Goal: Task Accomplishment & Management: Use online tool/utility

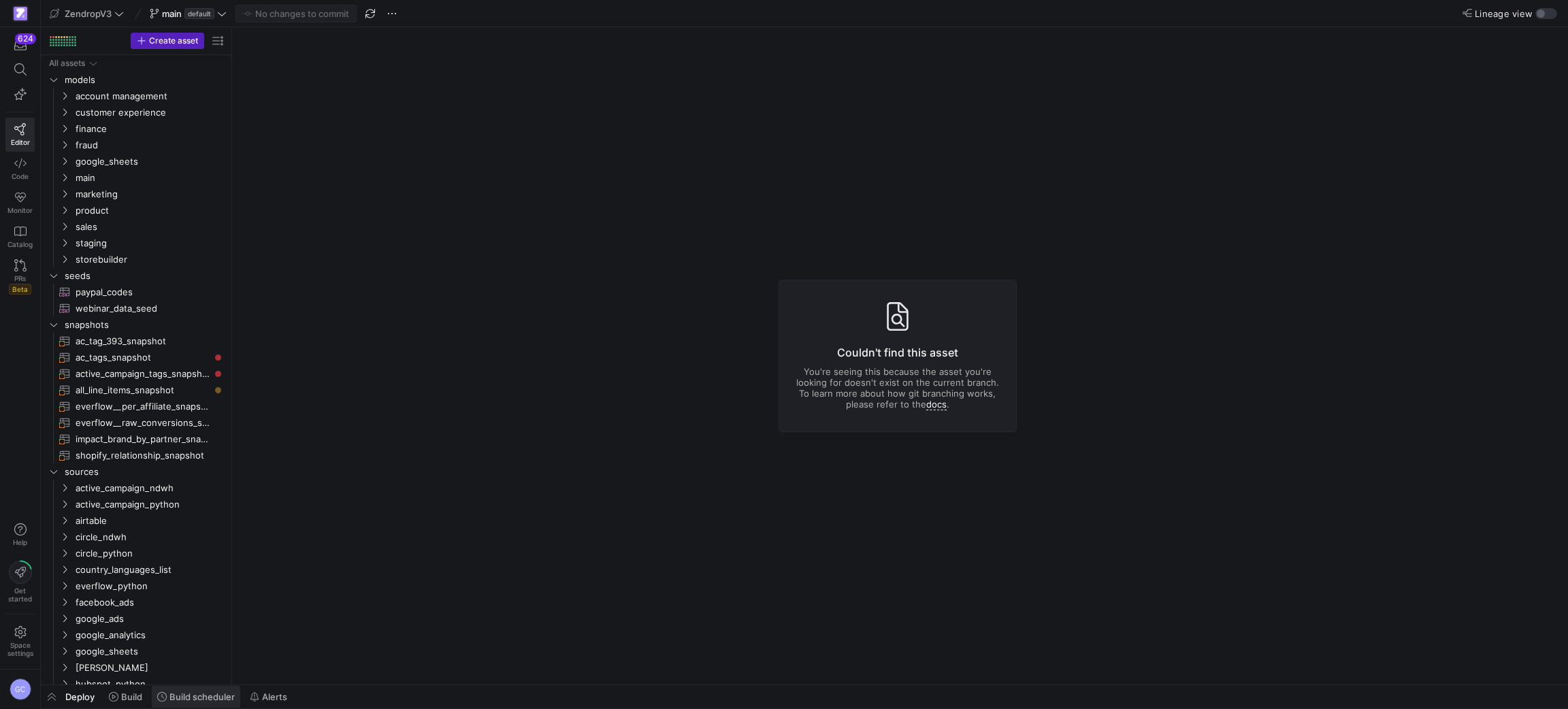
click at [203, 700] on span "Build scheduler" at bounding box center [202, 696] width 65 height 11
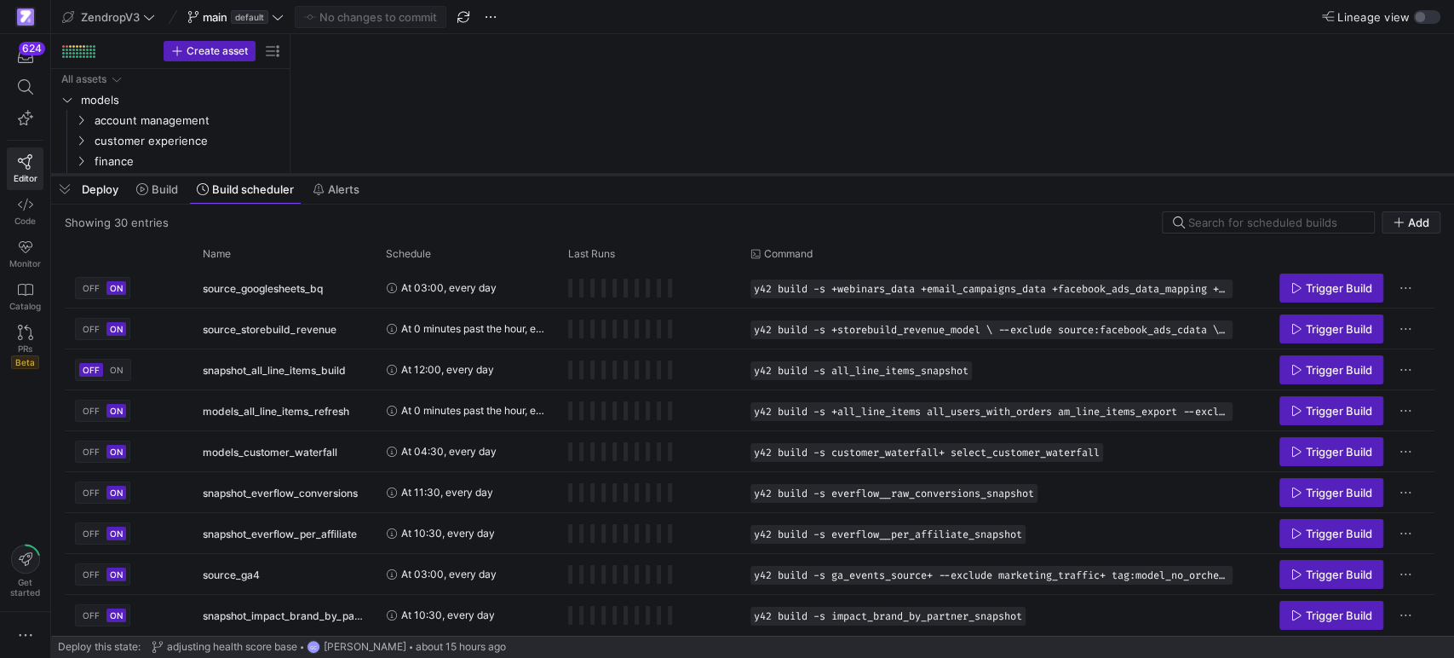
drag, startPoint x: 593, startPoint y: 345, endPoint x: 656, endPoint y: 173, distance: 183.2
click at [656, 173] on div at bounding box center [752, 174] width 1403 height 7
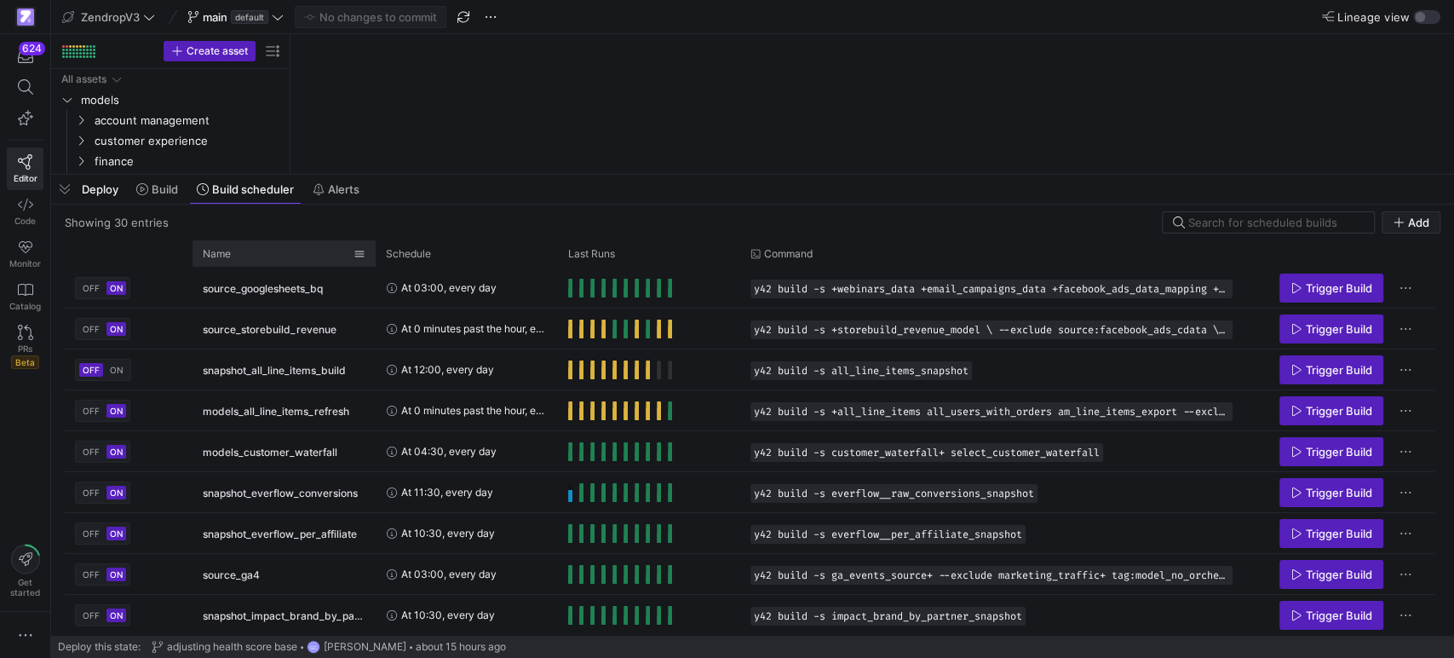
click at [235, 251] on div "Name" at bounding box center [278, 253] width 151 height 18
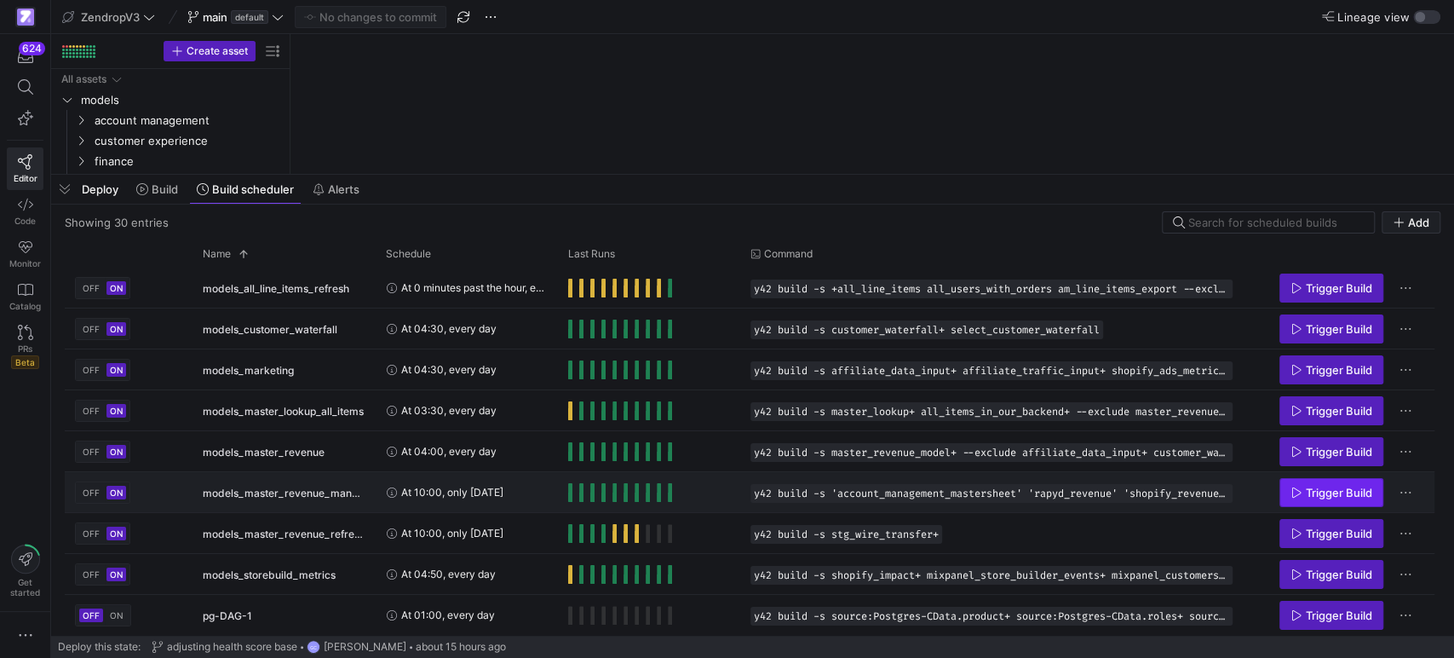
click at [1311, 492] on span "Trigger Build" at bounding box center [1339, 493] width 66 height 14
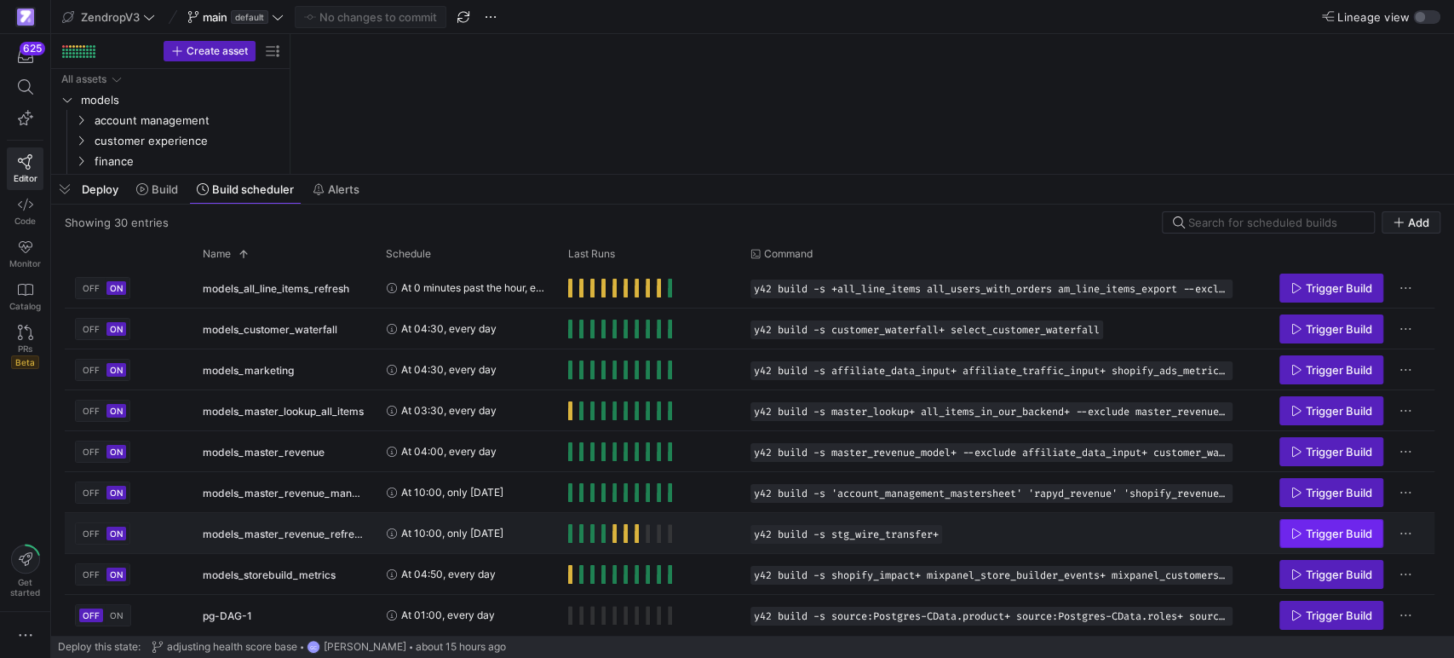
click at [1291, 532] on icon "Press SPACE to select this row." at bounding box center [1295, 532] width 9 height 10
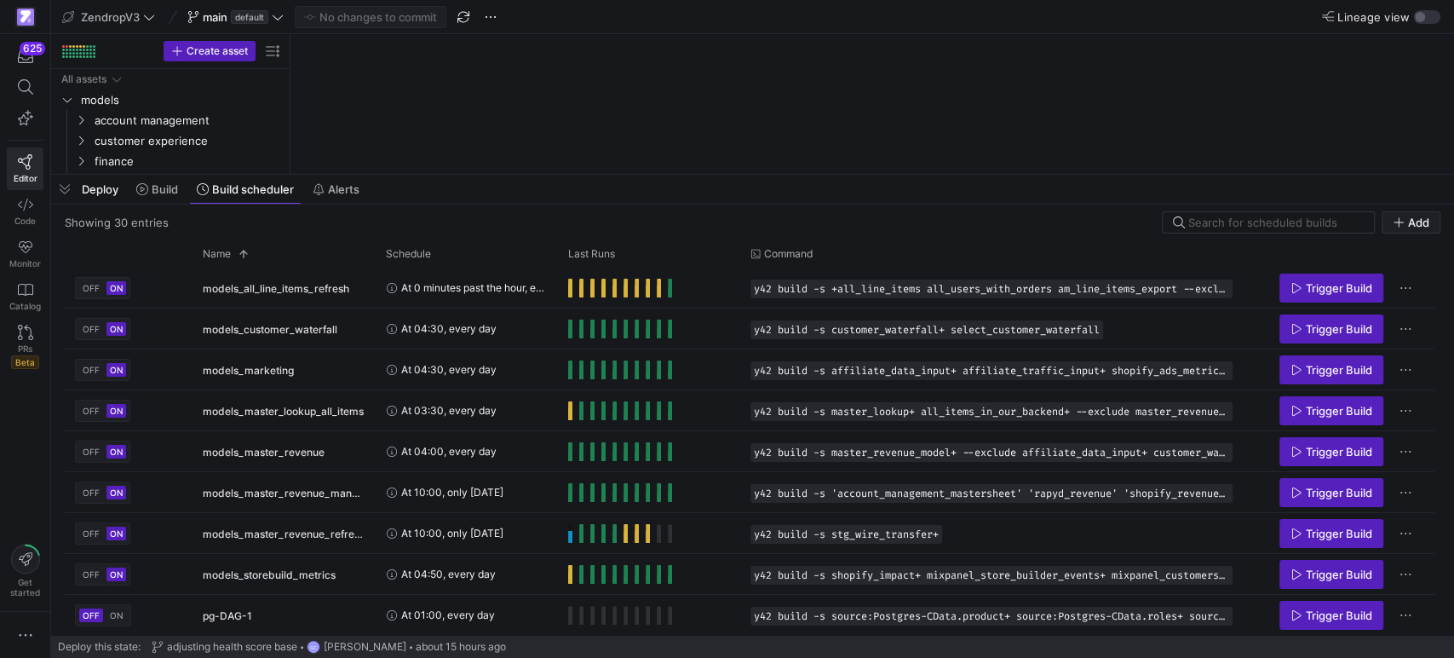
scroll to position [224, 0]
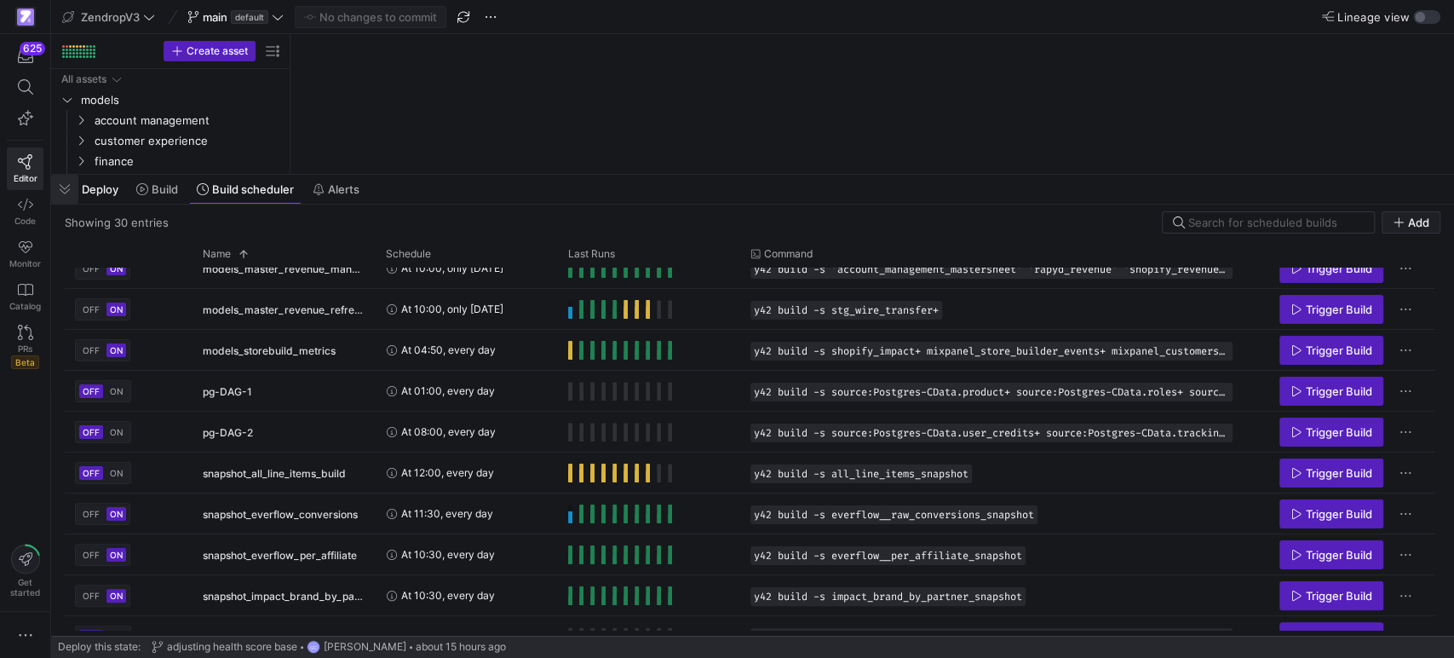
click at [62, 182] on span "button" at bounding box center [64, 189] width 27 height 29
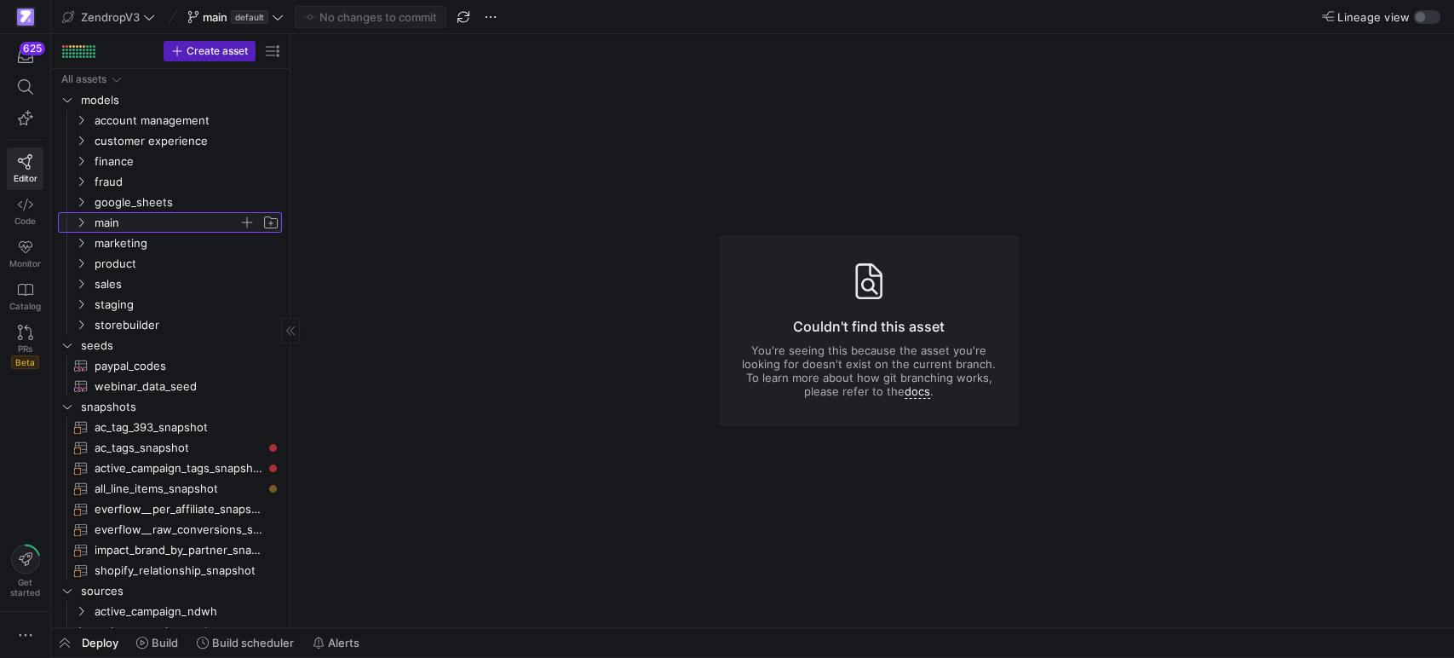
click at [83, 221] on icon "Press SPACE to select this row." at bounding box center [81, 222] width 4 height 9
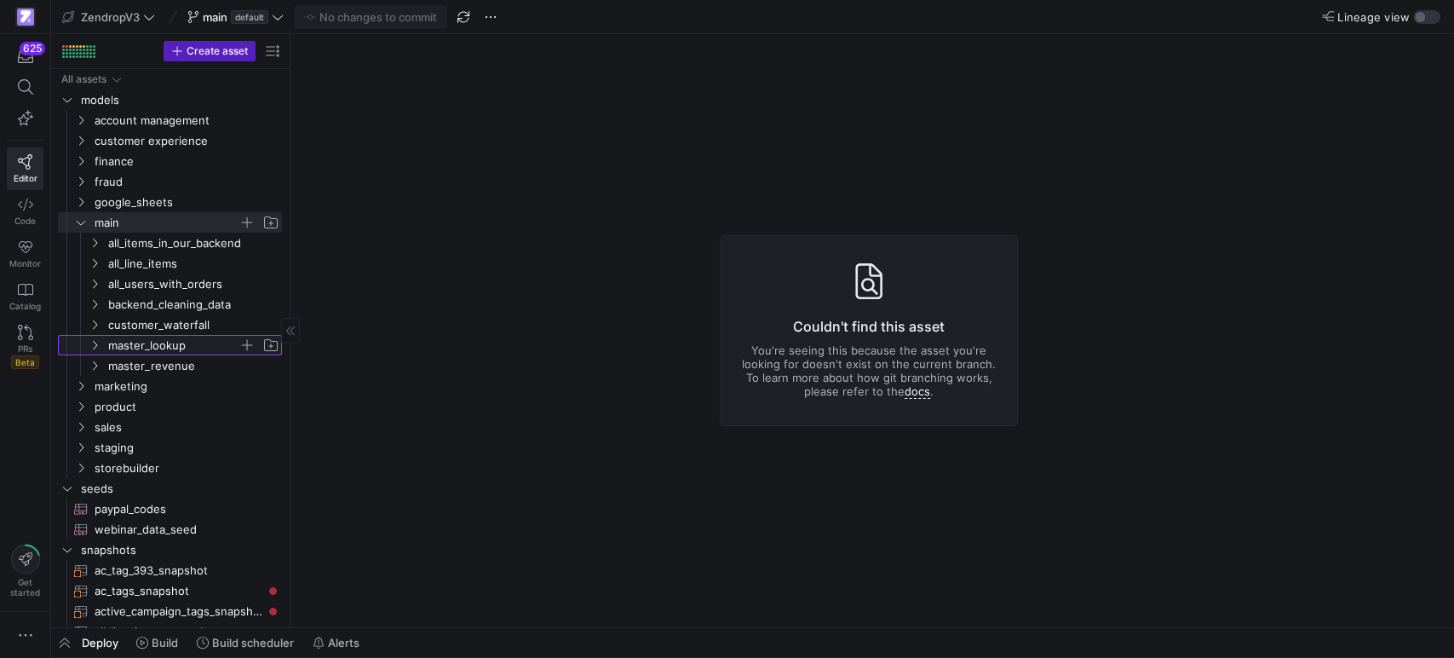
click at [91, 341] on icon "Press SPACE to select this row." at bounding box center [95, 345] width 12 height 10
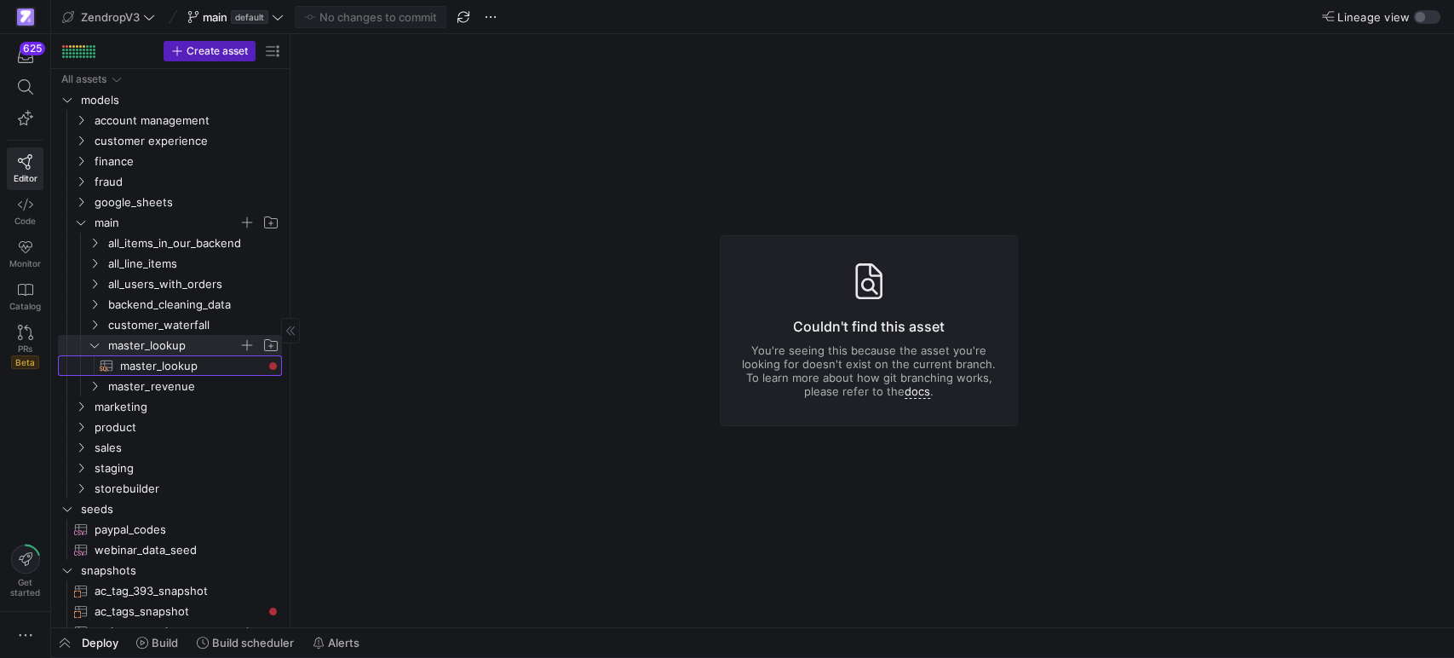
click at [129, 359] on span "master_lookup​​​​​​​​​​" at bounding box center [191, 366] width 142 height 20
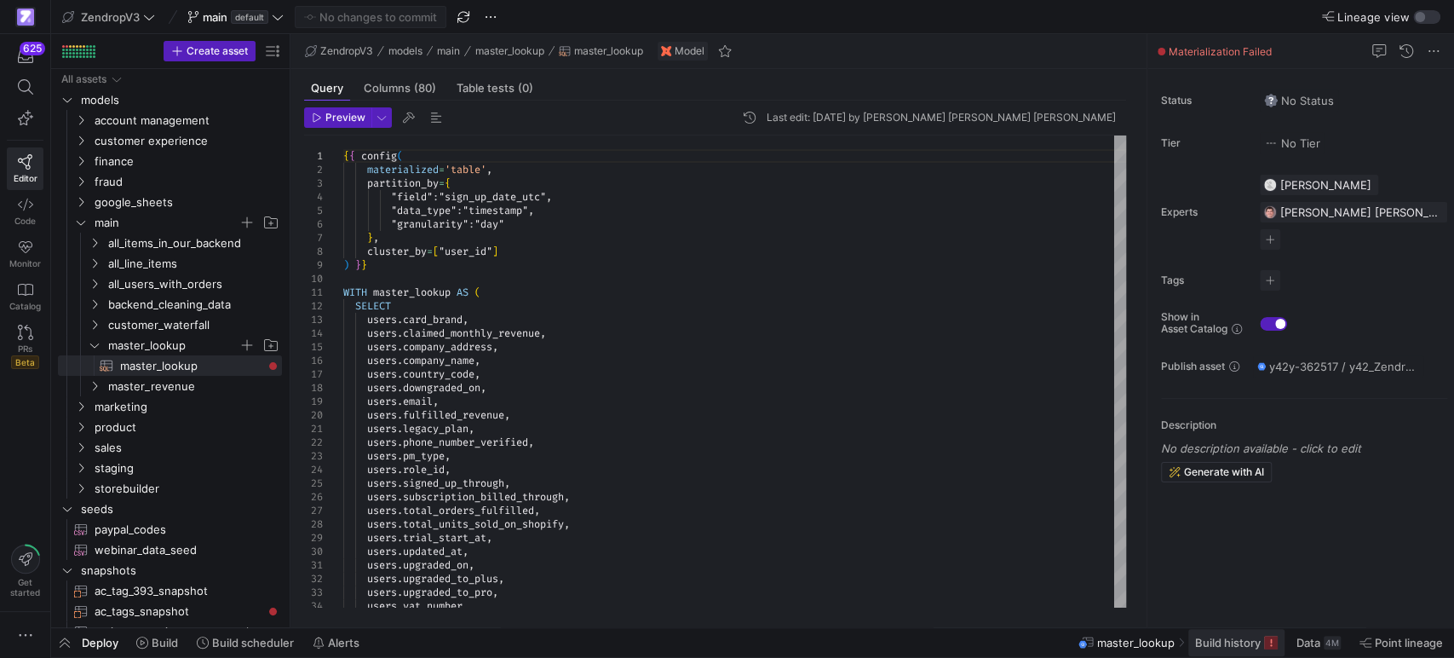
click at [1228, 652] on span at bounding box center [1236, 642] width 96 height 27
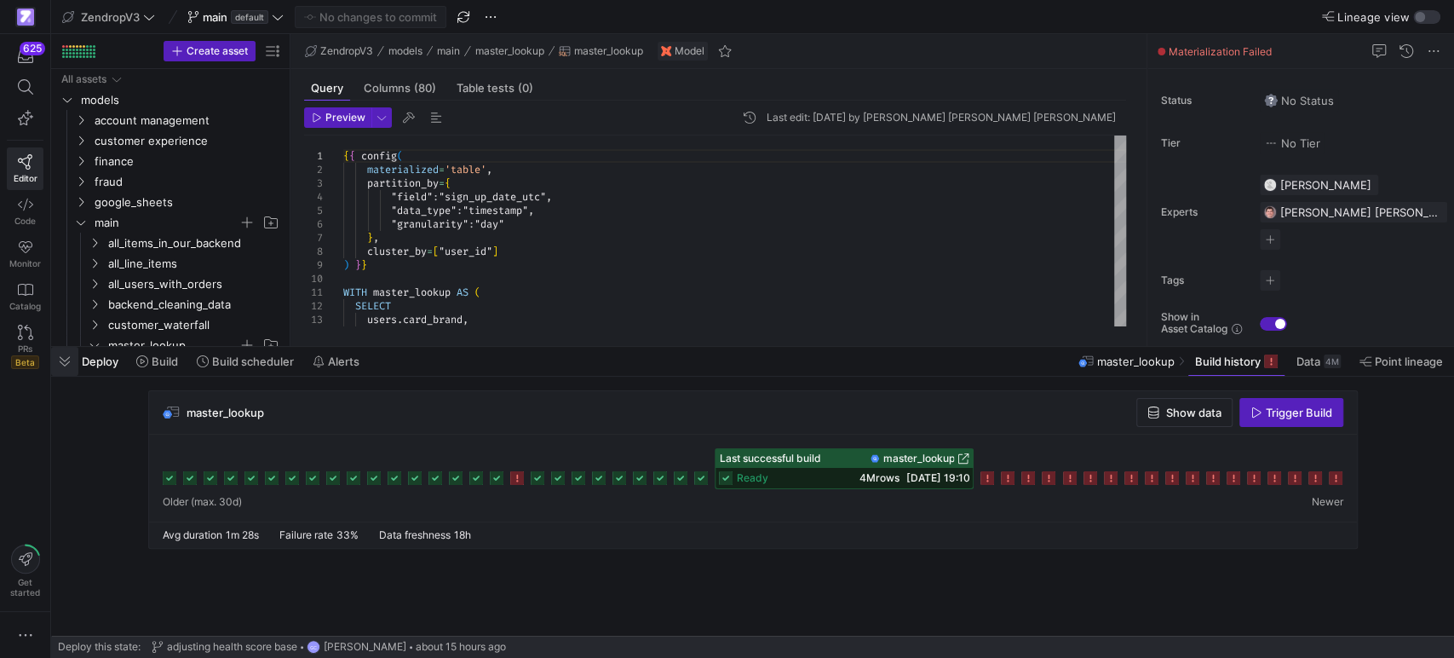
click at [59, 366] on span "button" at bounding box center [64, 361] width 27 height 29
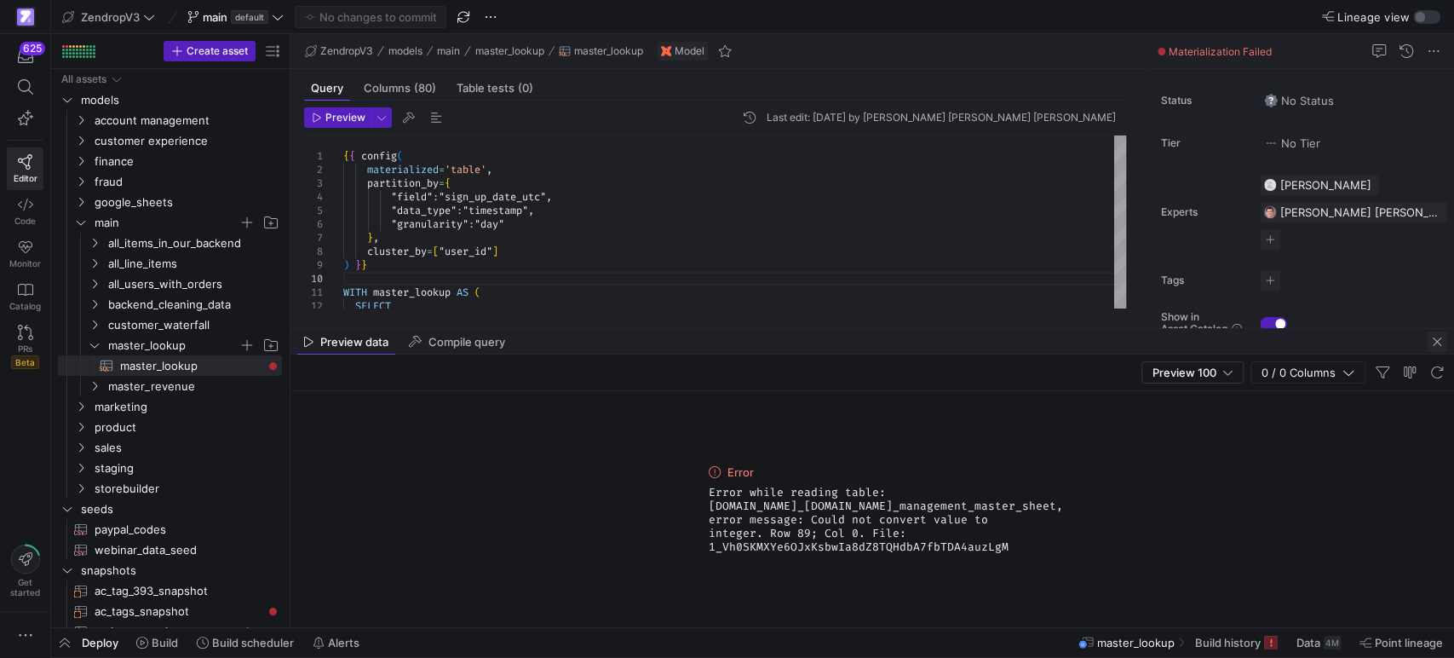
click at [1429, 345] on span "button" at bounding box center [1437, 341] width 20 height 20
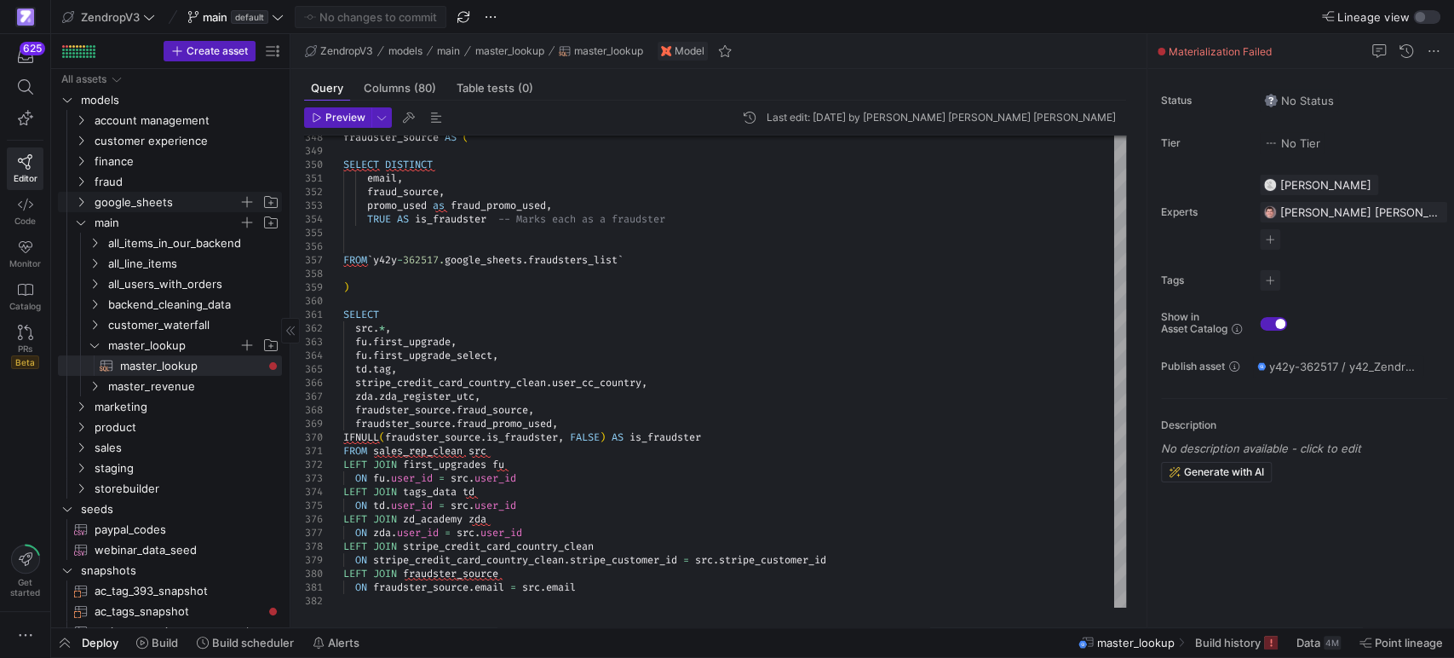
click at [84, 199] on icon "Press SPACE to select this row." at bounding box center [81, 202] width 12 height 10
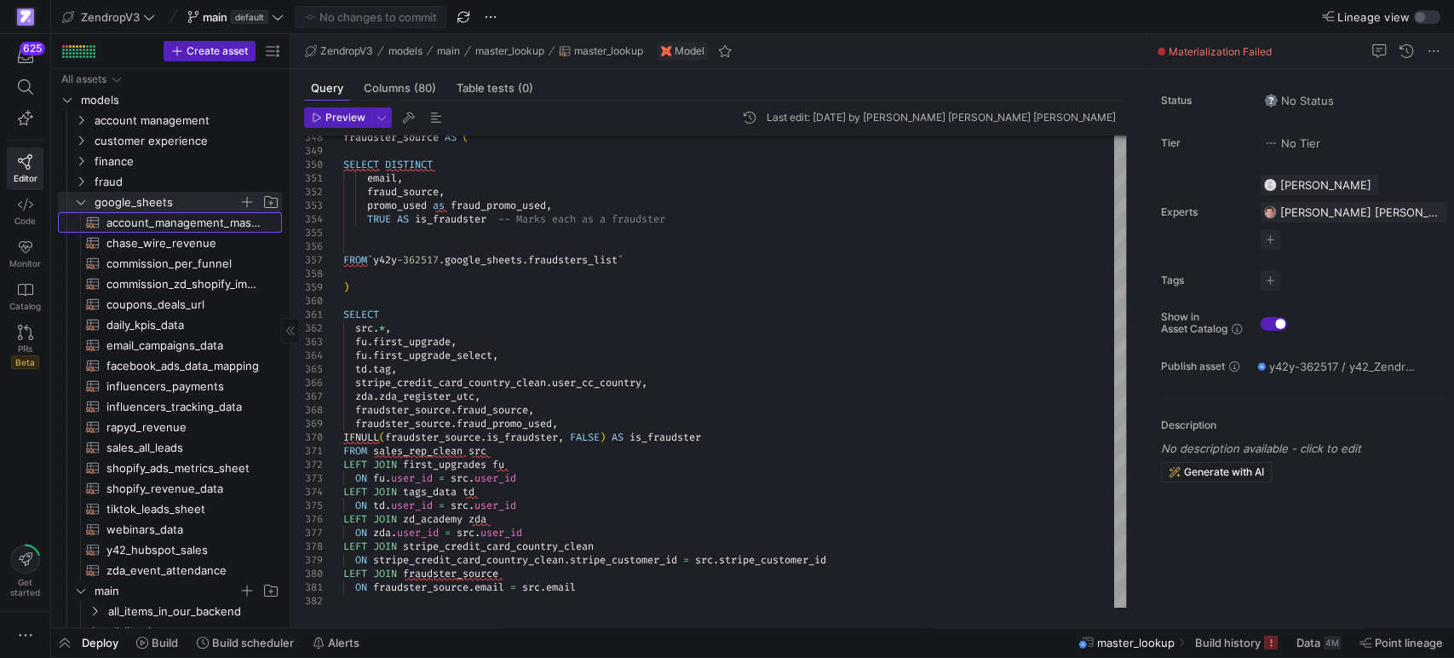
click at [181, 224] on span "account_management_mastersheet​​​​​​​​​​" at bounding box center [184, 223] width 156 height 20
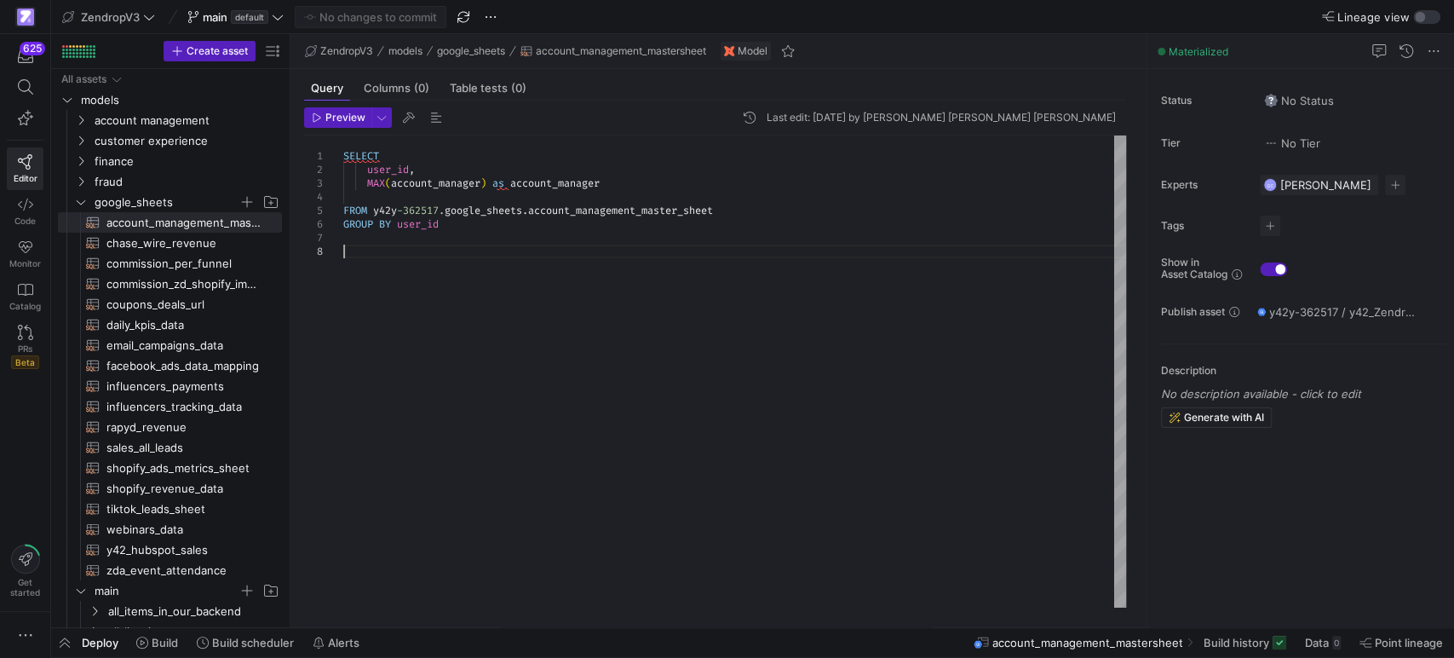
click at [491, 306] on div "SELECT user_id , MAX ( account_manager ) as account_manager FROM y42y - 362517.…" at bounding box center [734, 371] width 783 height 472
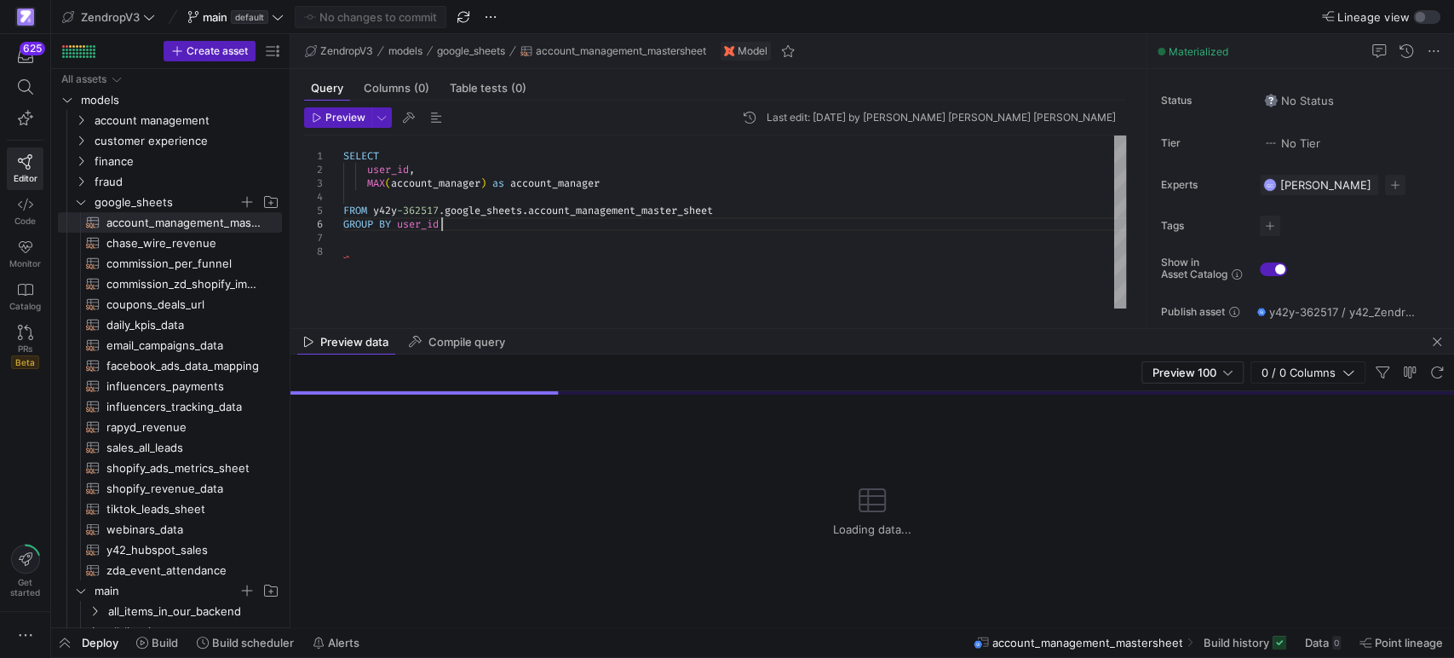
click at [486, 230] on div "SELECT user_id , MAX ( account_manager ) as account_manager FROM y42y - 362517.…" at bounding box center [734, 221] width 783 height 173
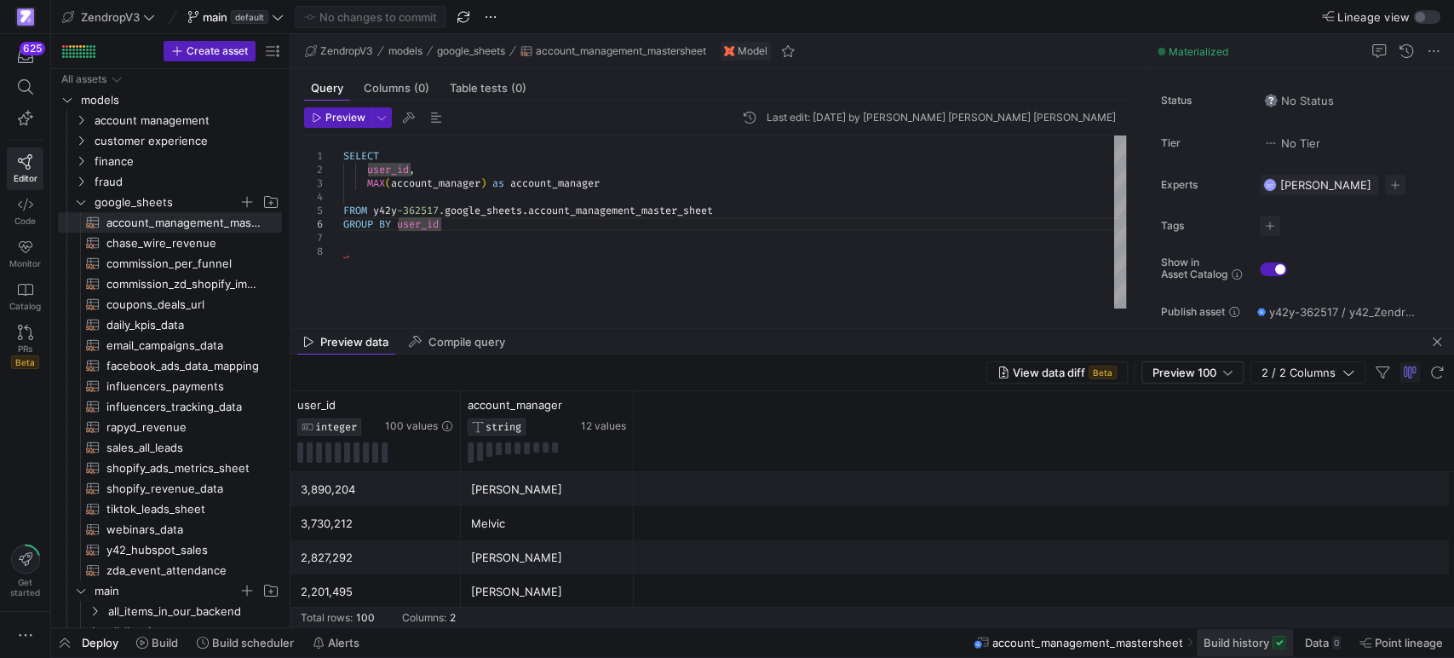
click at [1234, 643] on span "Build history" at bounding box center [1237, 642] width 66 height 14
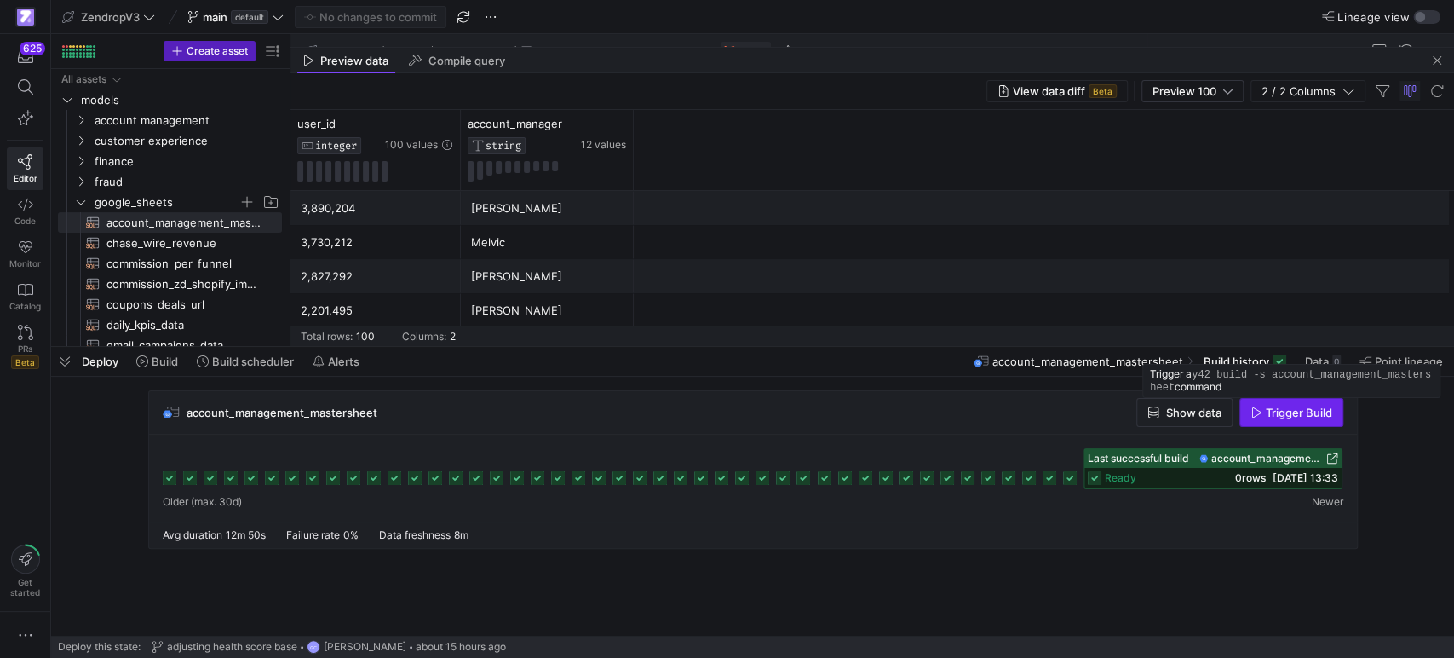
click at [1287, 404] on span "button" at bounding box center [1291, 412] width 102 height 27
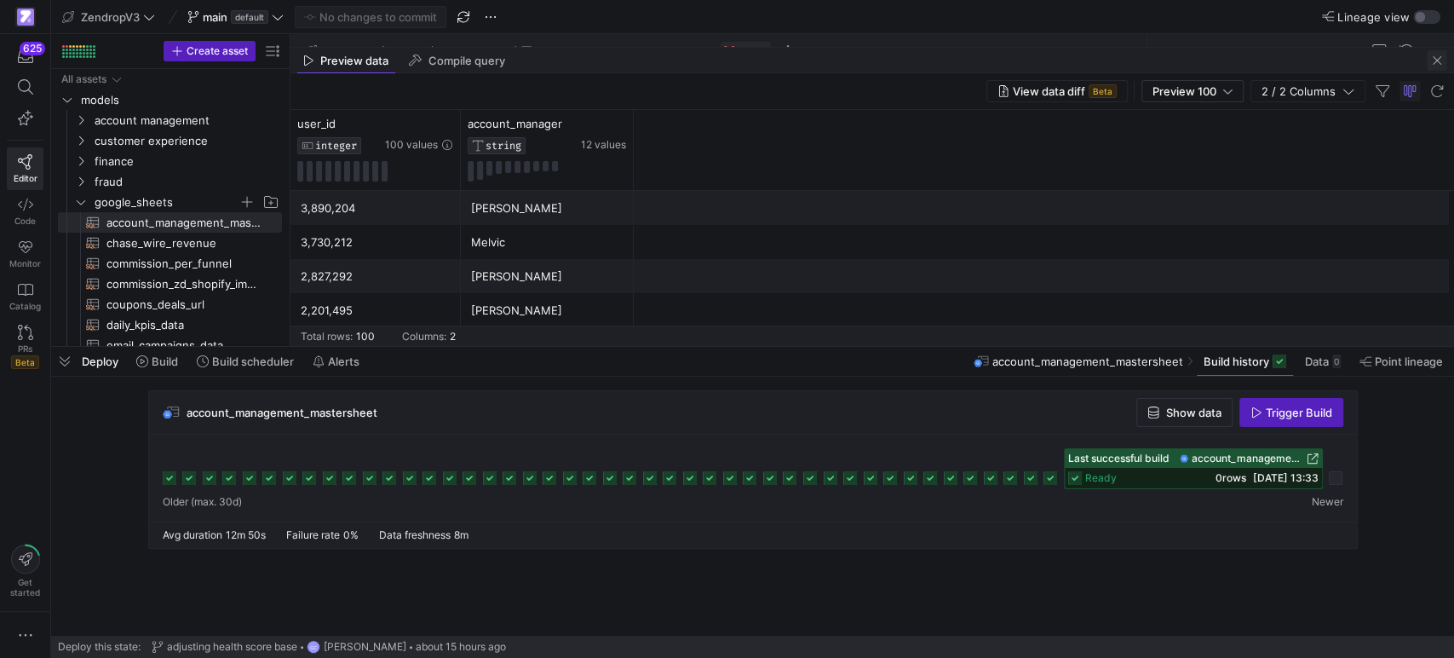
click at [1438, 60] on span "button" at bounding box center [1437, 60] width 20 height 20
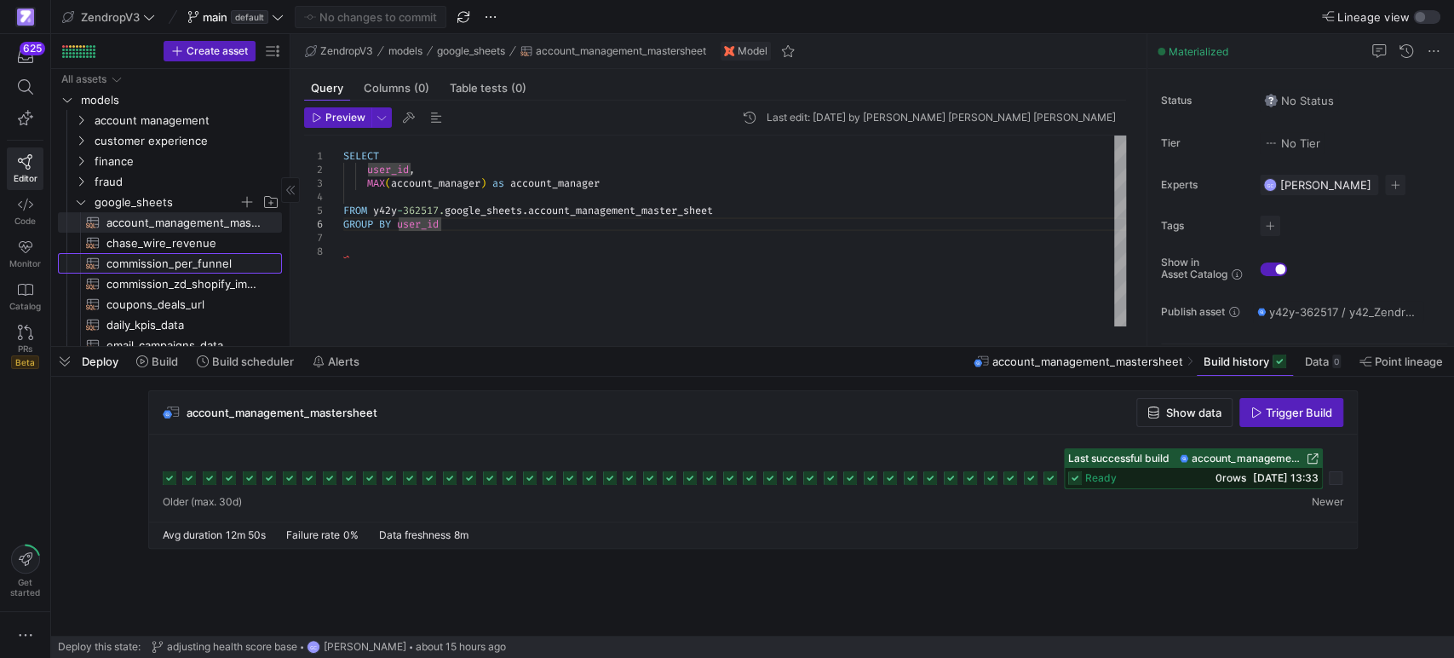
click at [152, 253] on link "commission_per_funnel​​​​​​​​​​" at bounding box center [170, 263] width 224 height 20
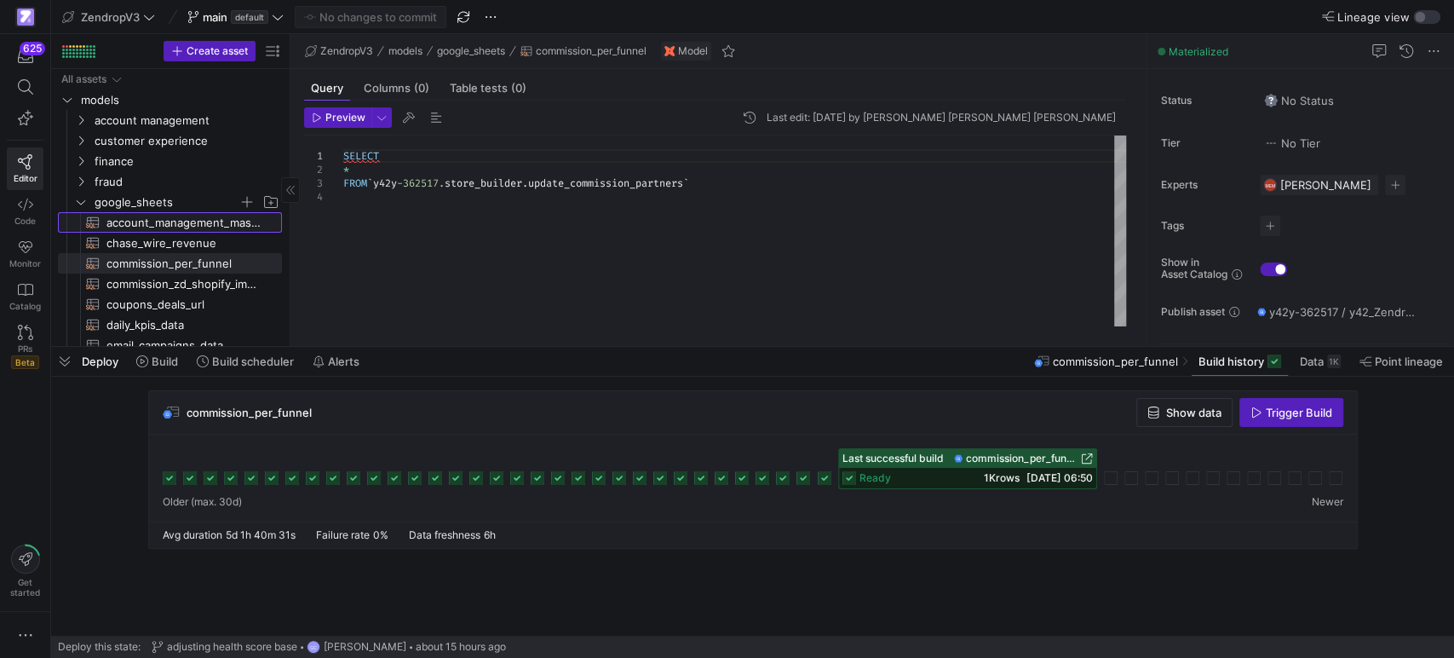
click at [225, 220] on span "account_management_mastersheet​​​​​​​​​​" at bounding box center [184, 223] width 156 height 20
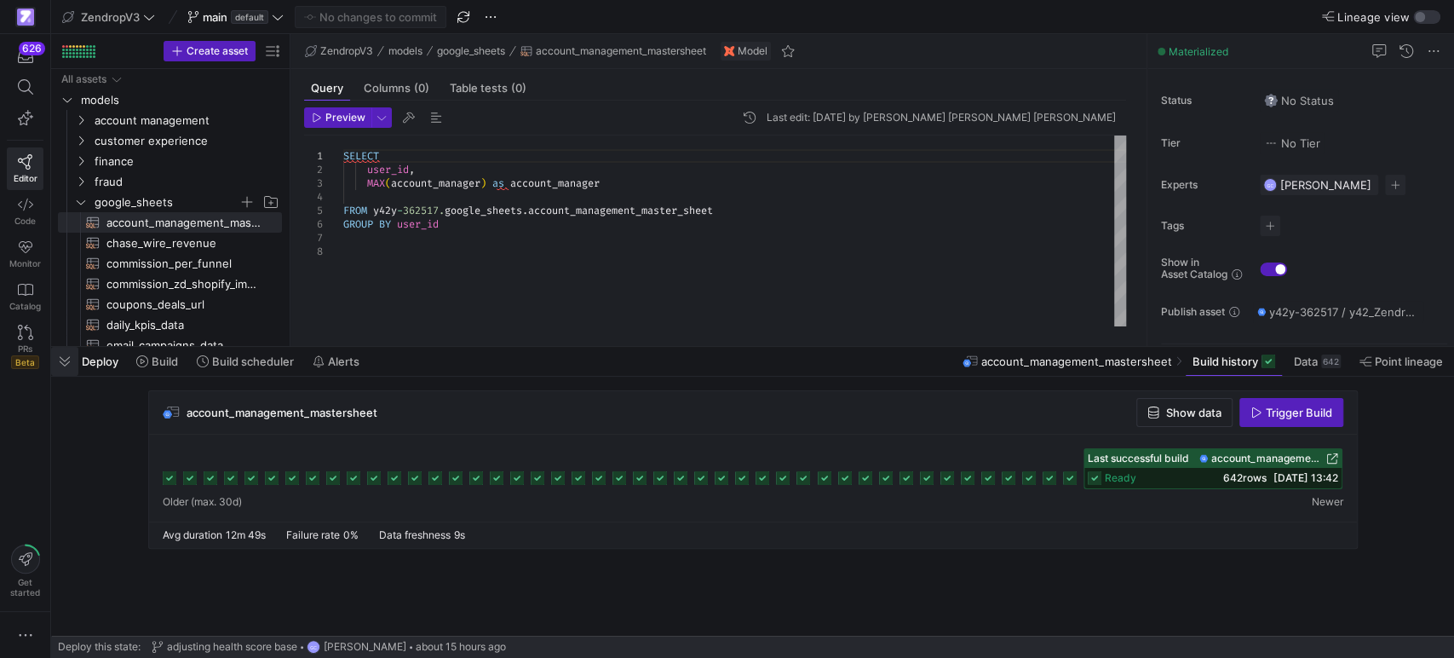
click at [67, 367] on span "button" at bounding box center [64, 361] width 27 height 29
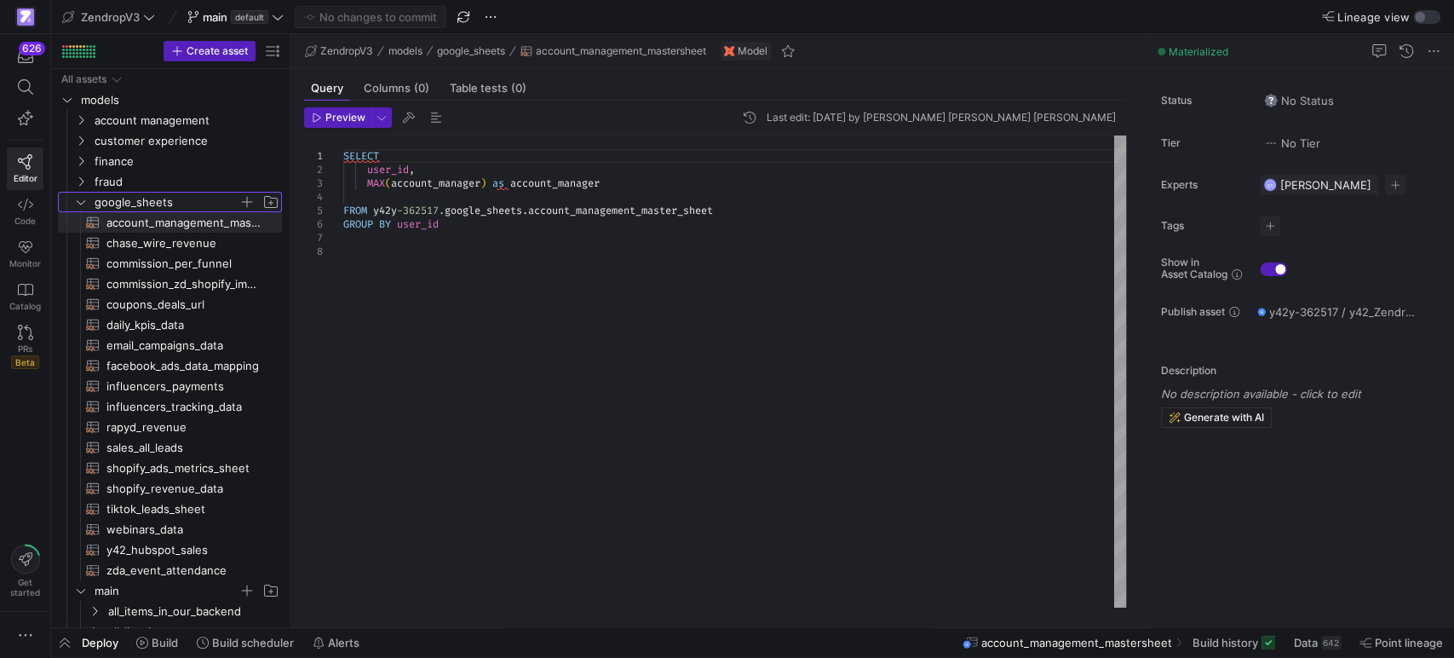
click at [82, 199] on icon "Press SPACE to select this row." at bounding box center [81, 202] width 12 height 10
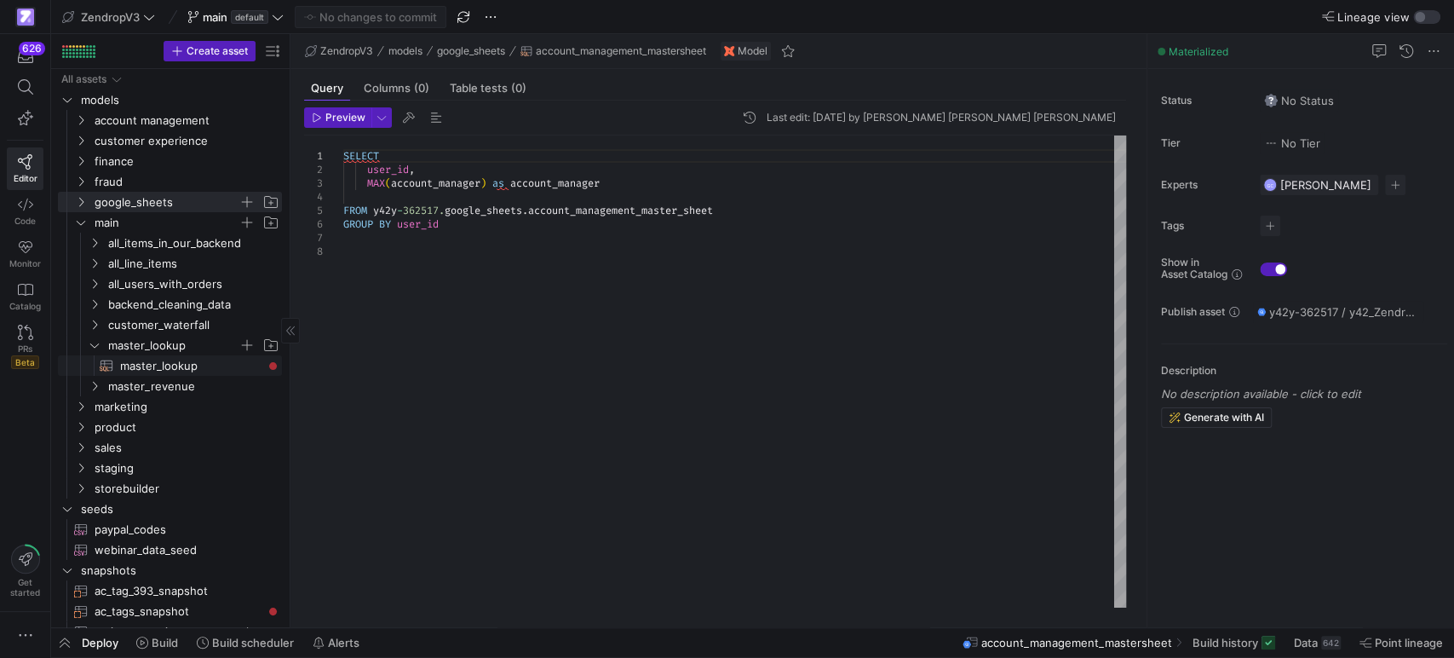
click at [143, 358] on span "master_lookup​​​​​​​​​​" at bounding box center [191, 366] width 142 height 20
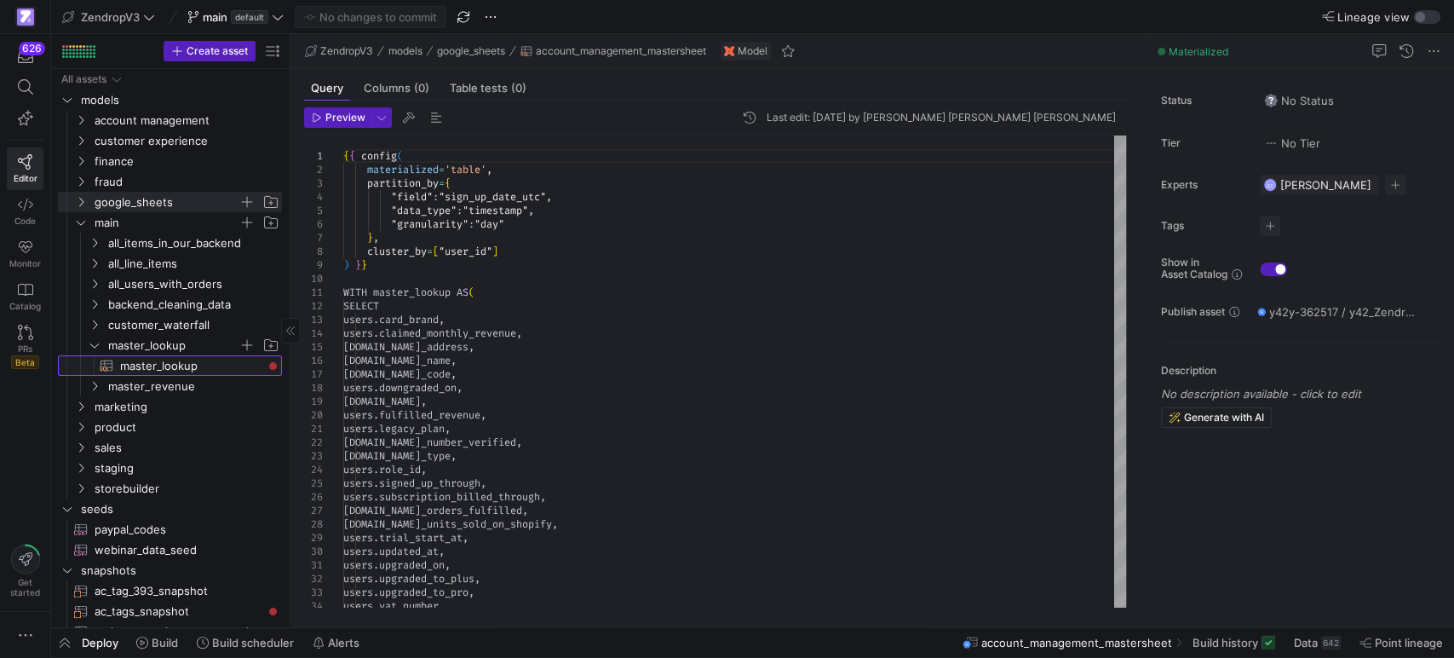
type textarea "{{ config( materialized='table', partition_by={ "field": "sign_up_date_utc", "d…"
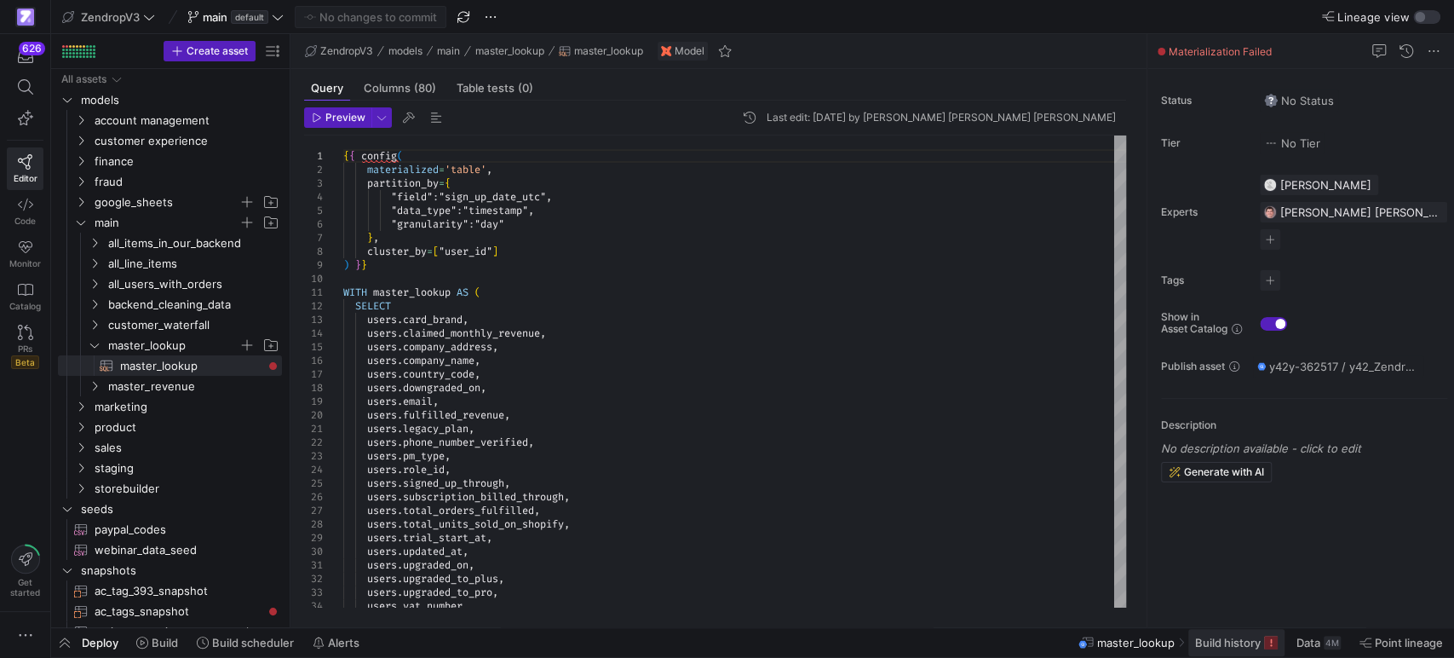
click at [1252, 646] on span "Build history" at bounding box center [1228, 642] width 66 height 14
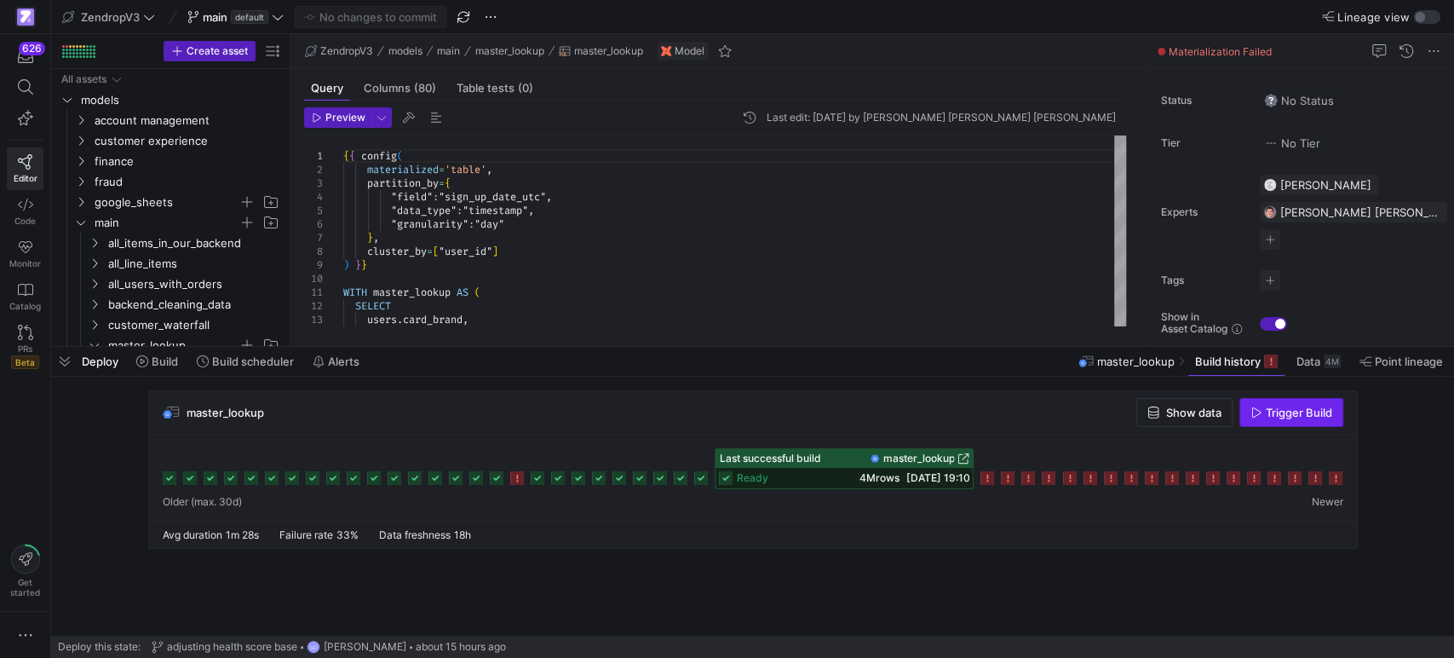
click at [1304, 417] on span "Trigger Build" at bounding box center [1299, 412] width 66 height 14
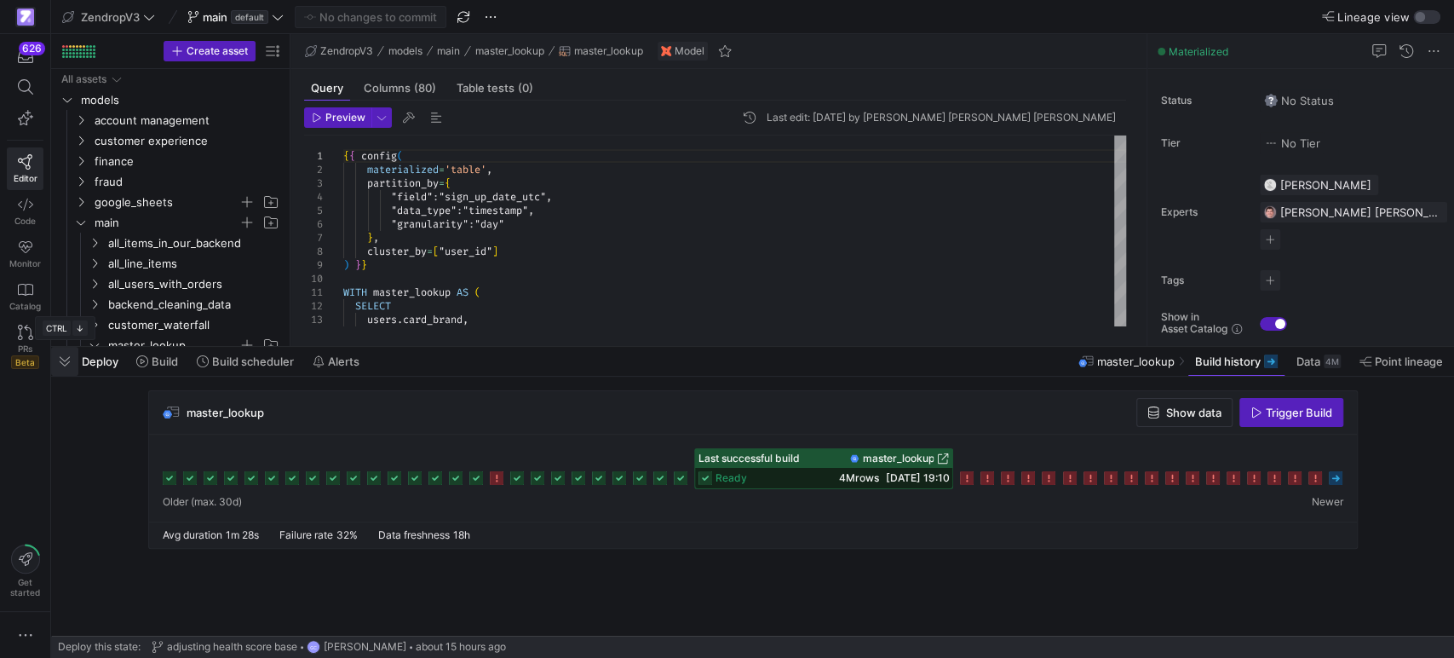
click at [53, 367] on span "button" at bounding box center [64, 361] width 27 height 29
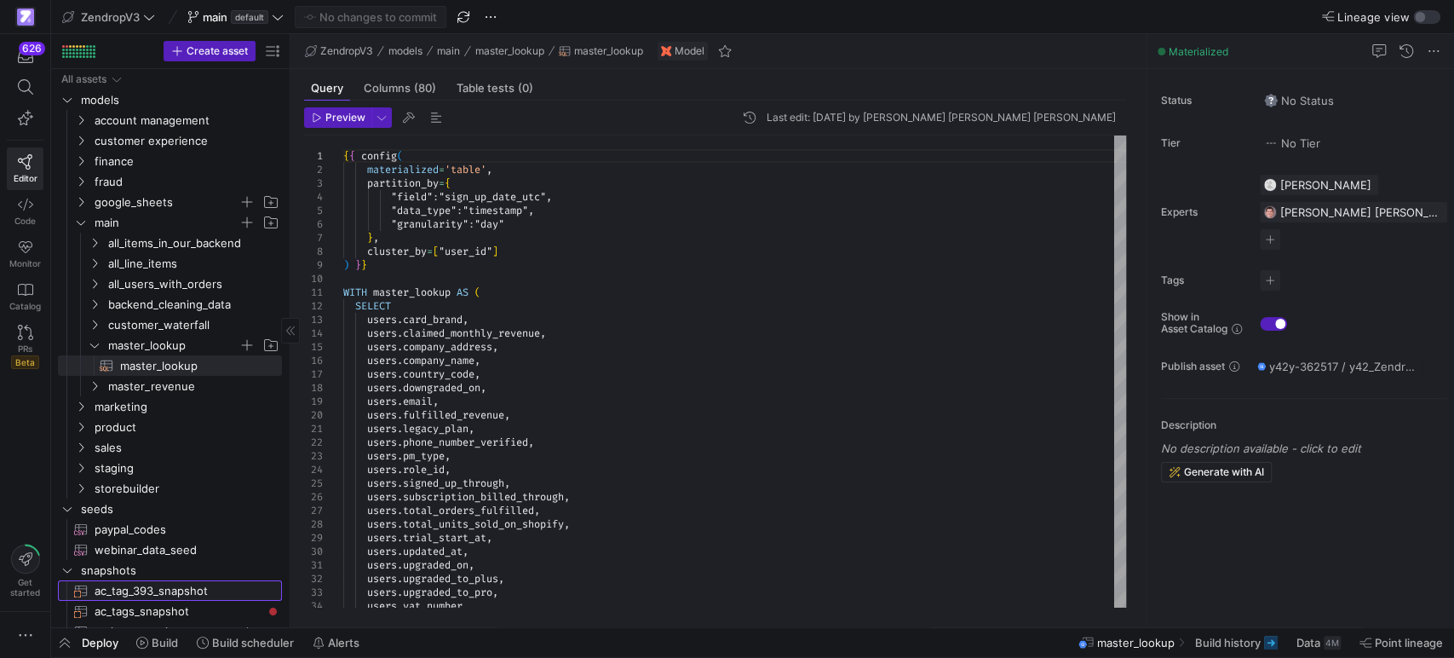
click at [151, 596] on span "ac_tag_393_snapshot​​​​​​​" at bounding box center [179, 591] width 168 height 20
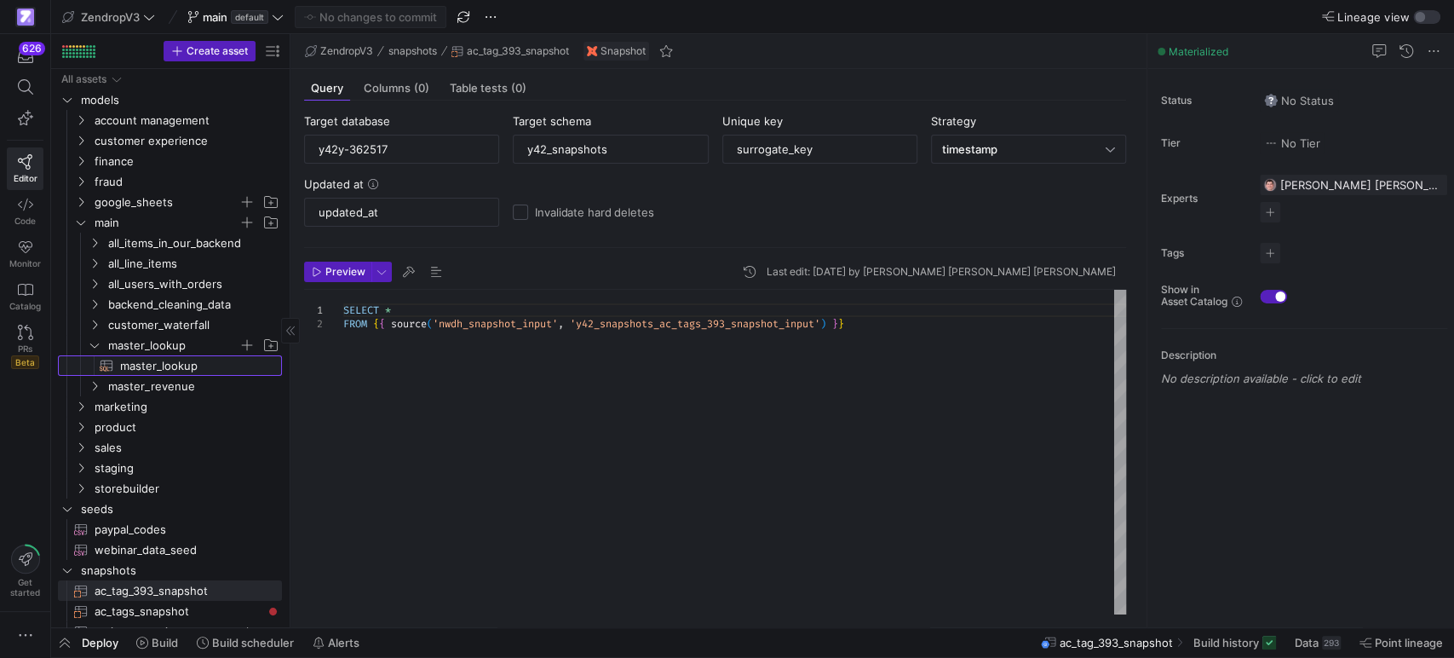
click at [184, 368] on span "master_lookup​​​​​​​​​​" at bounding box center [191, 366] width 142 height 20
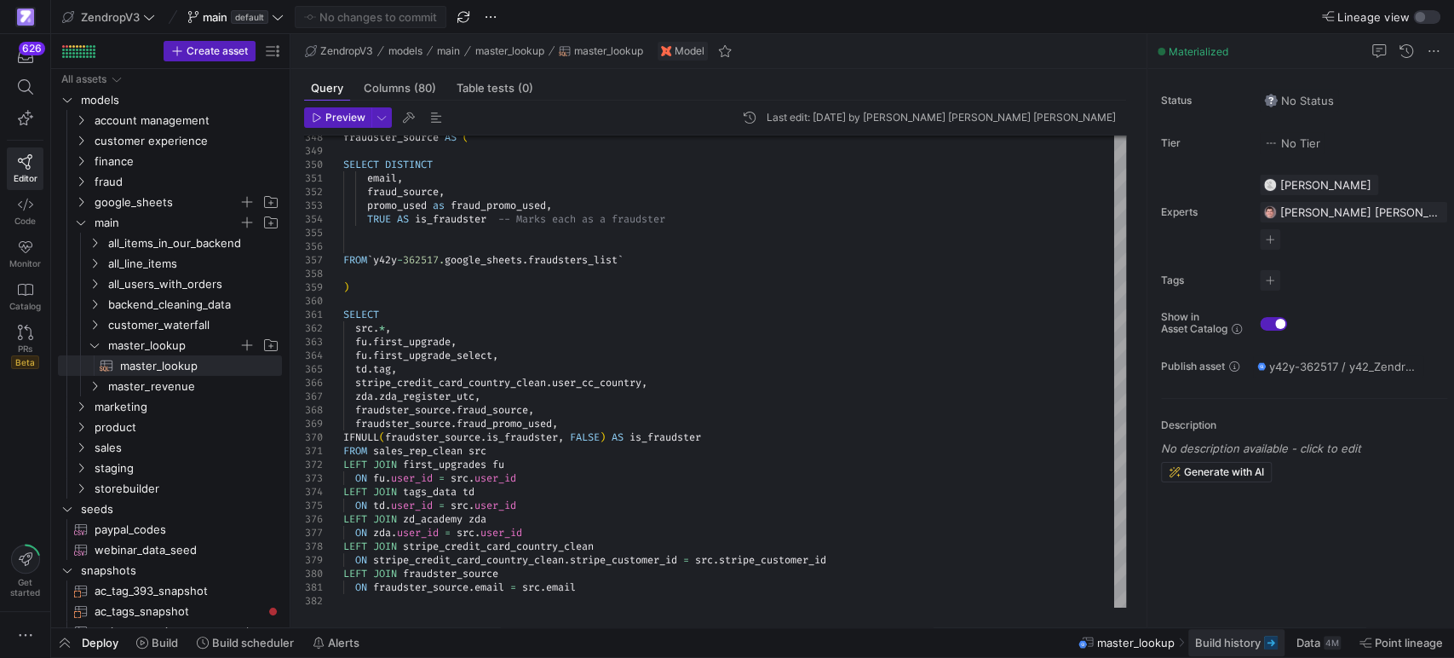
click at [1219, 647] on span "Build history" at bounding box center [1228, 642] width 66 height 14
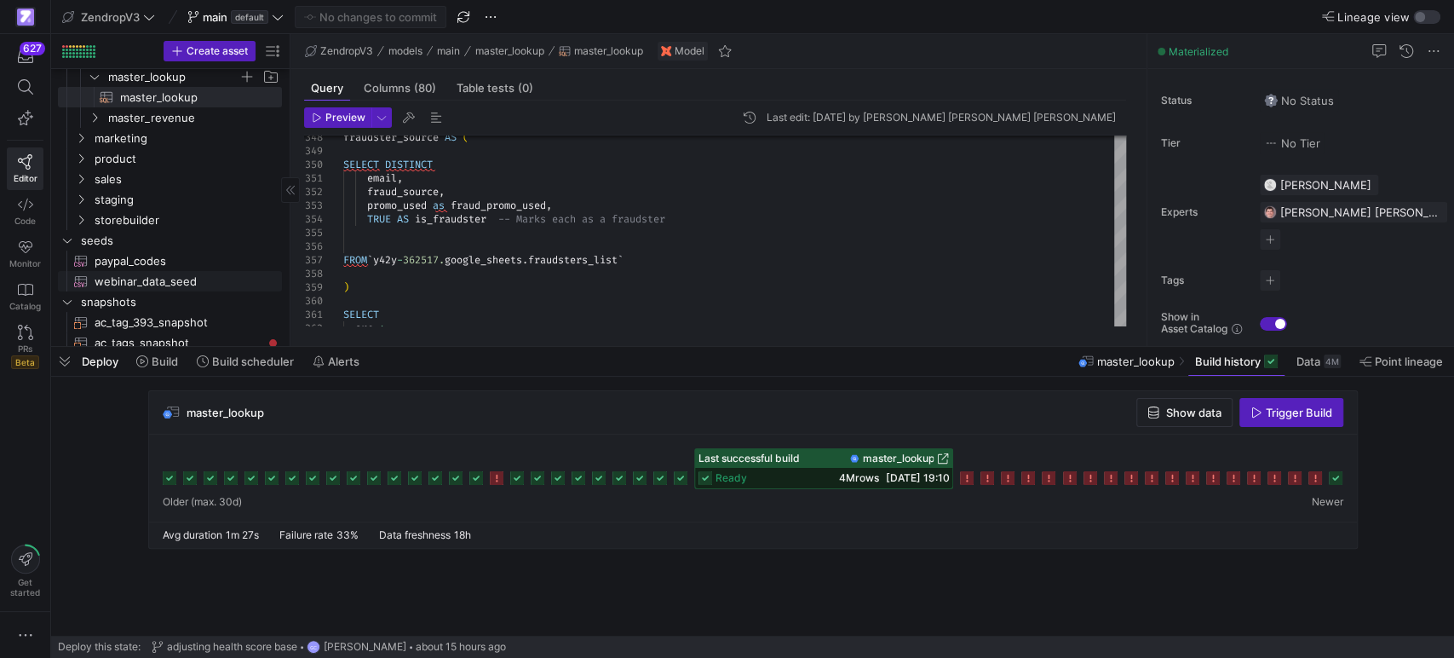
scroll to position [269, 0]
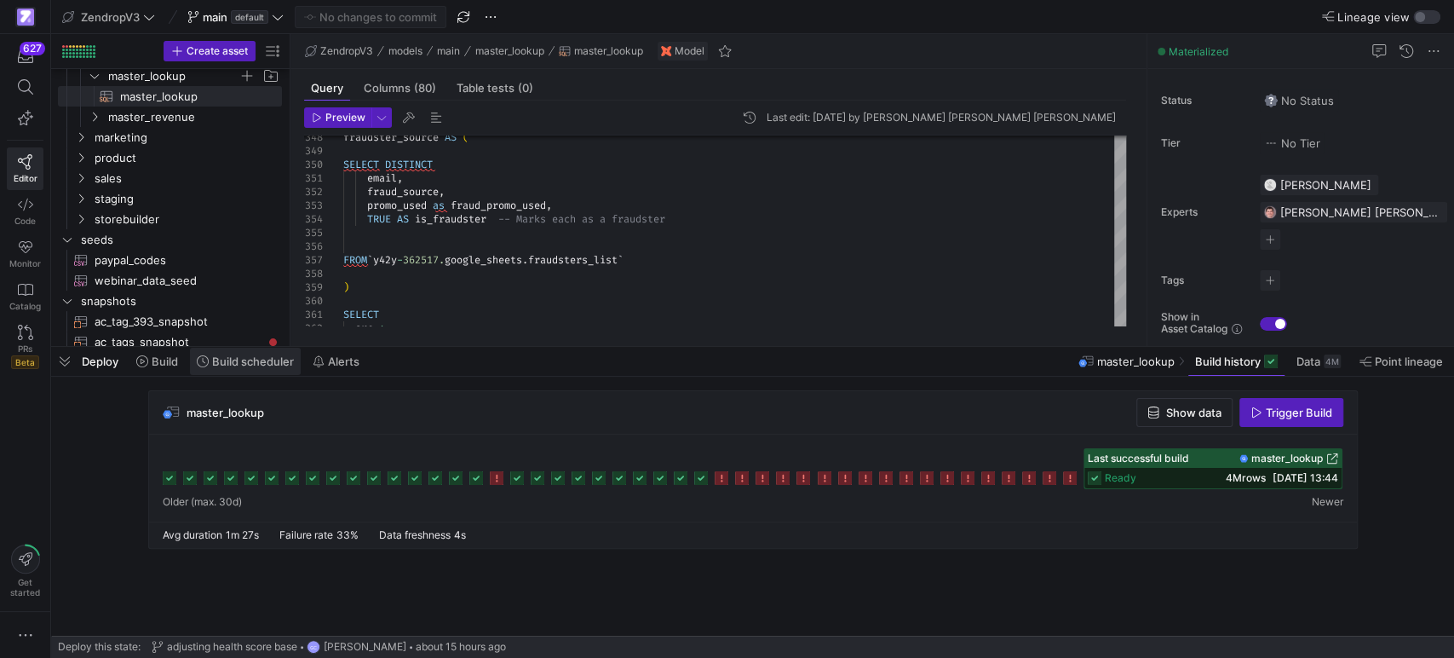
click at [210, 359] on span "Build scheduler" at bounding box center [245, 361] width 97 height 14
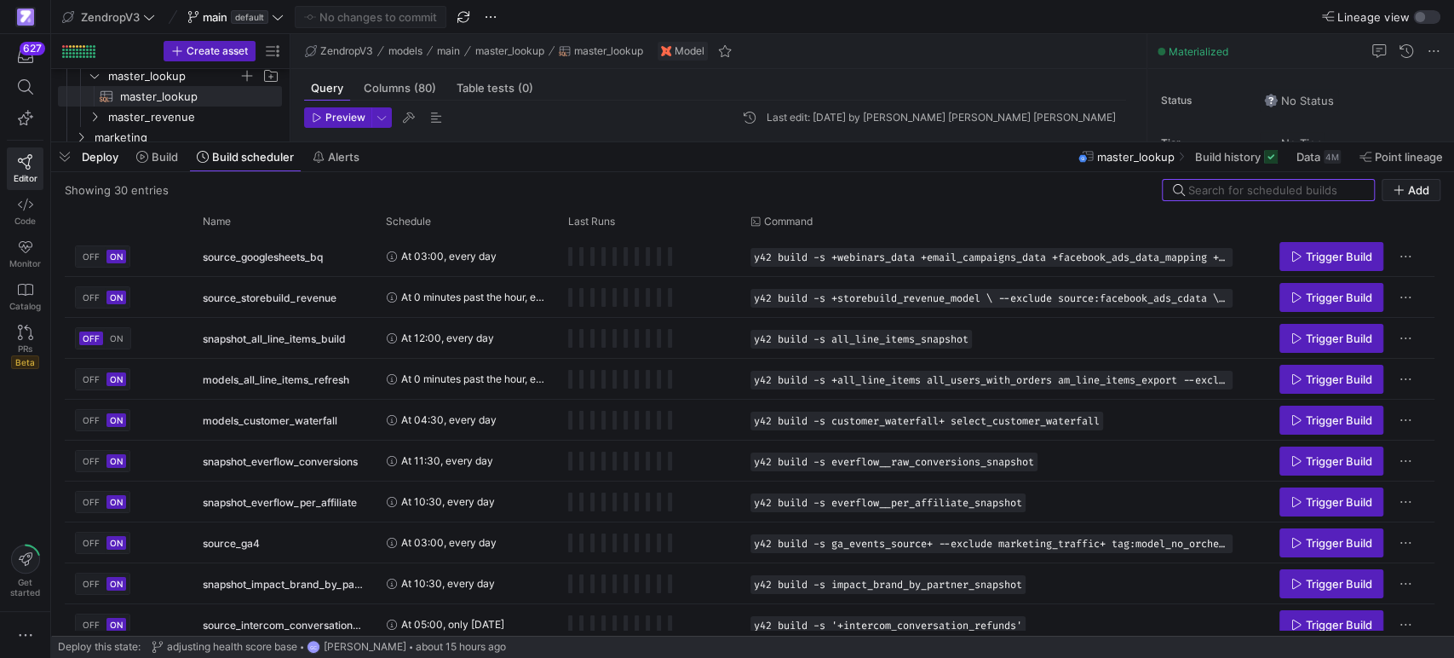
drag, startPoint x: 394, startPoint y: 346, endPoint x: 457, endPoint y: 141, distance: 213.9
click at [457, 141] on div at bounding box center [752, 142] width 1403 height 7
click at [279, 221] on div "Name" at bounding box center [278, 221] width 151 height 19
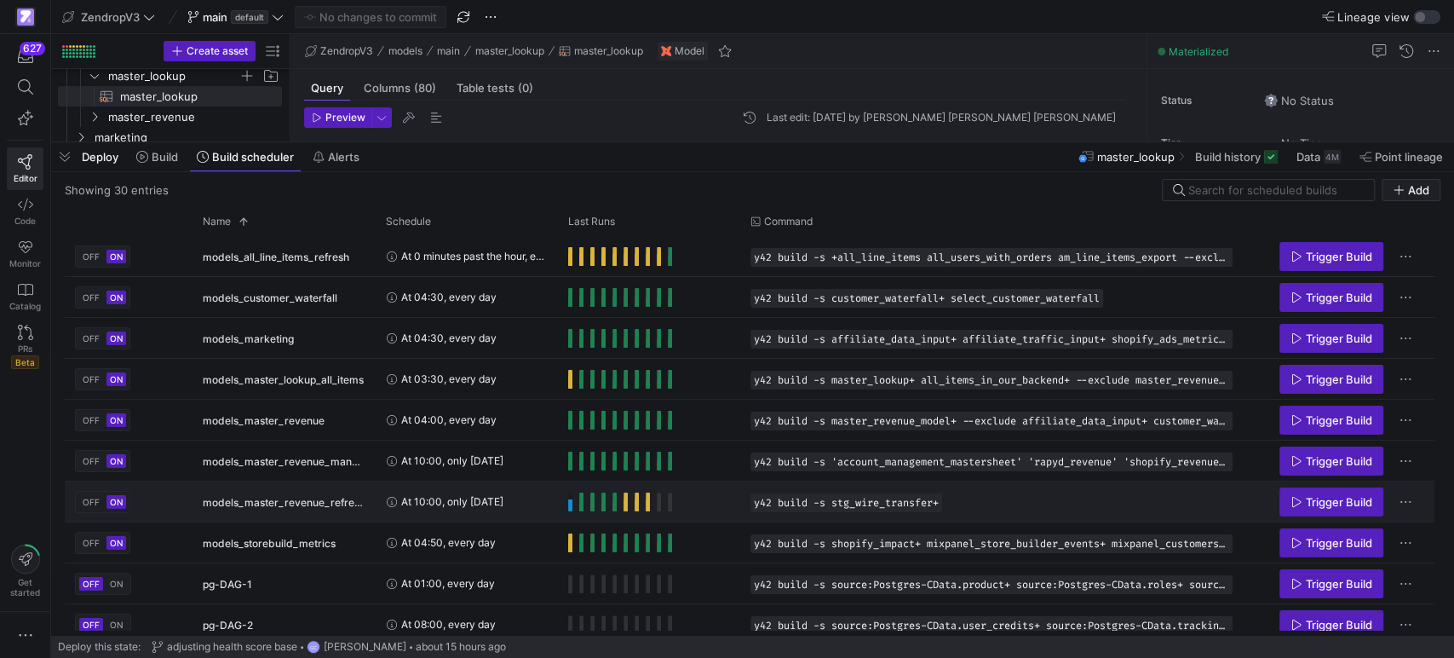
scroll to position [101, 0]
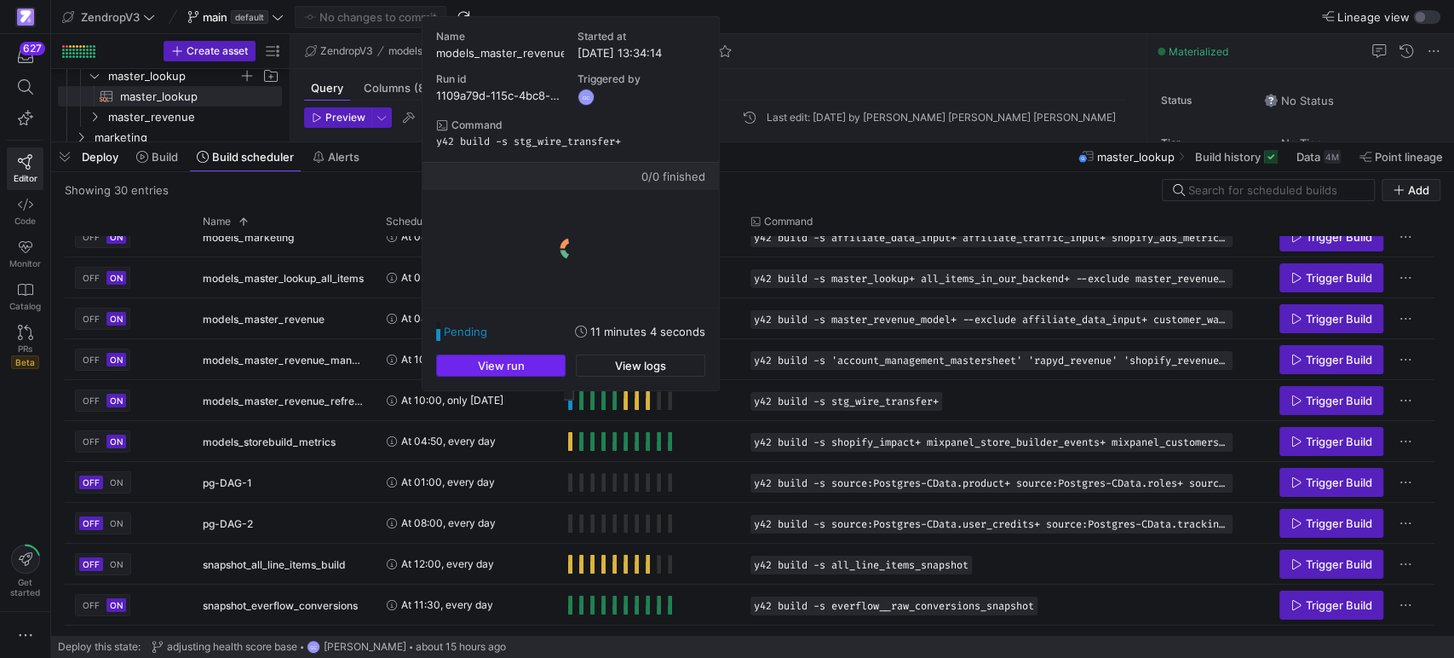
click at [543, 365] on span "button" at bounding box center [501, 365] width 128 height 20
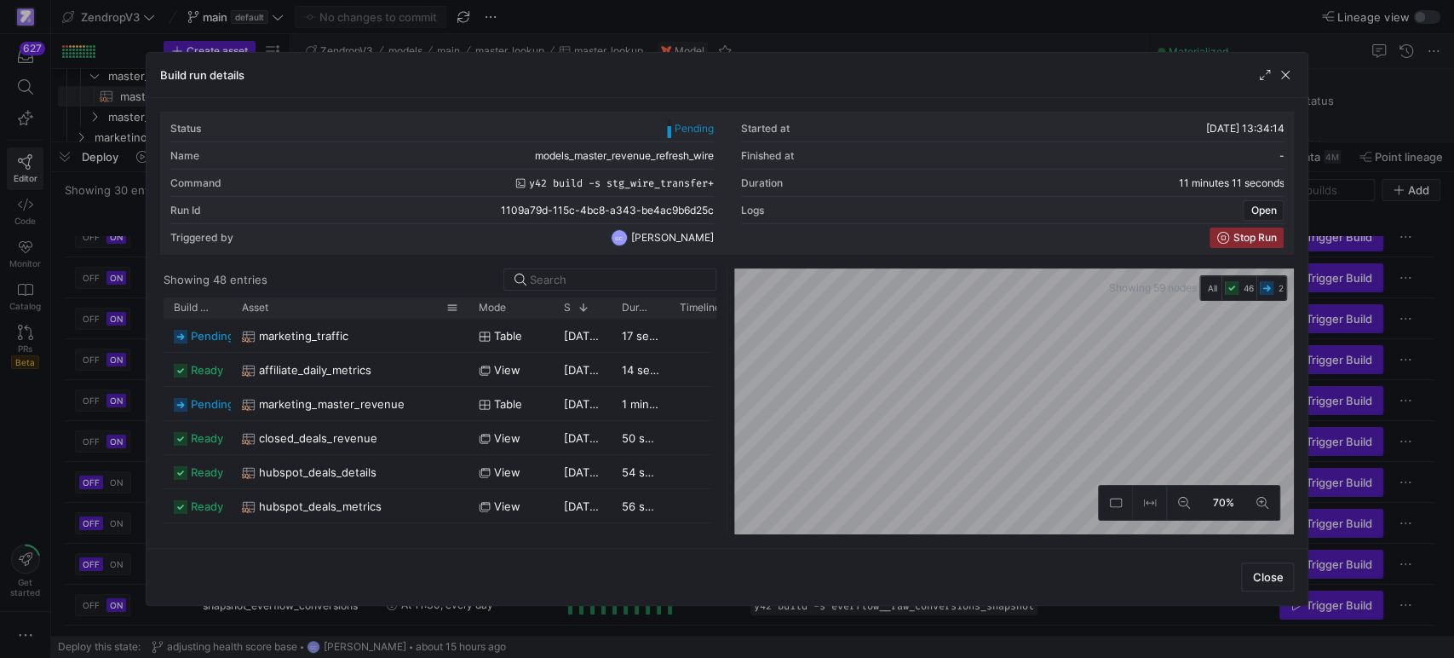
drag, startPoint x: 290, startPoint y: 310, endPoint x: 468, endPoint y: 309, distance: 177.2
click at [468, 309] on div at bounding box center [468, 307] width 7 height 20
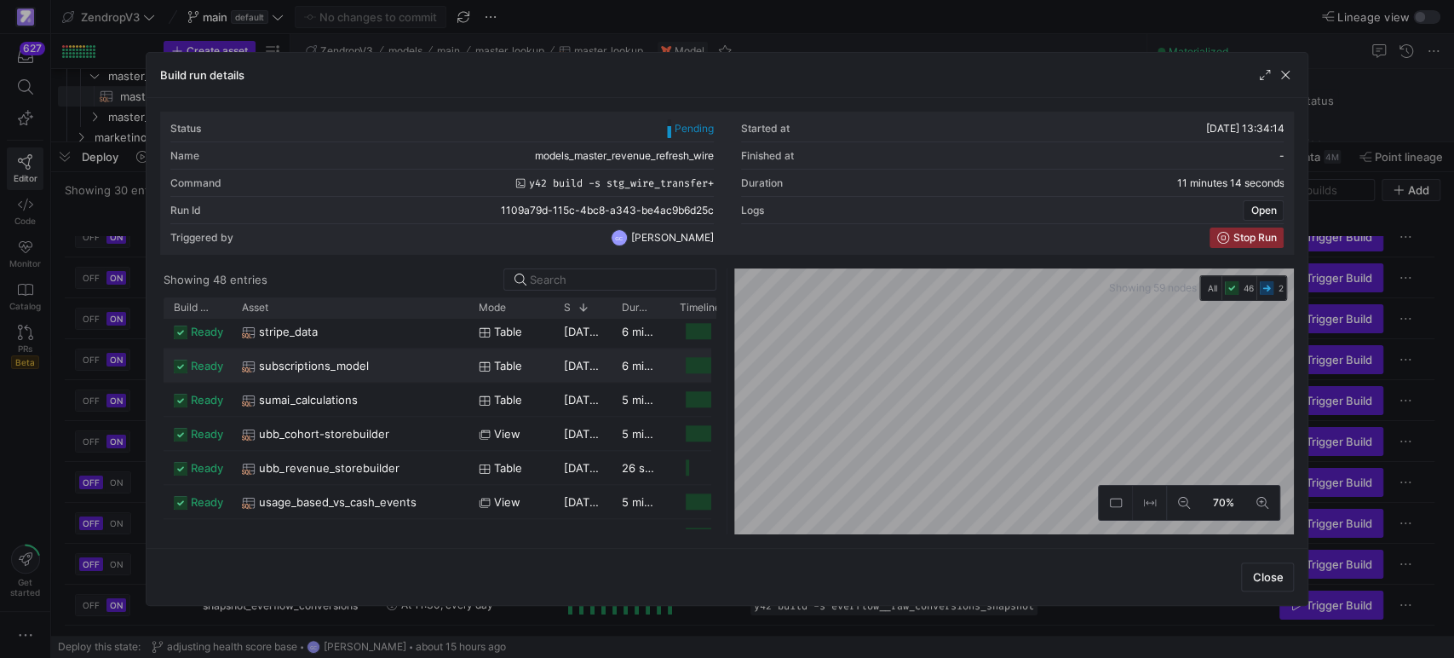
scroll to position [1424, 0]
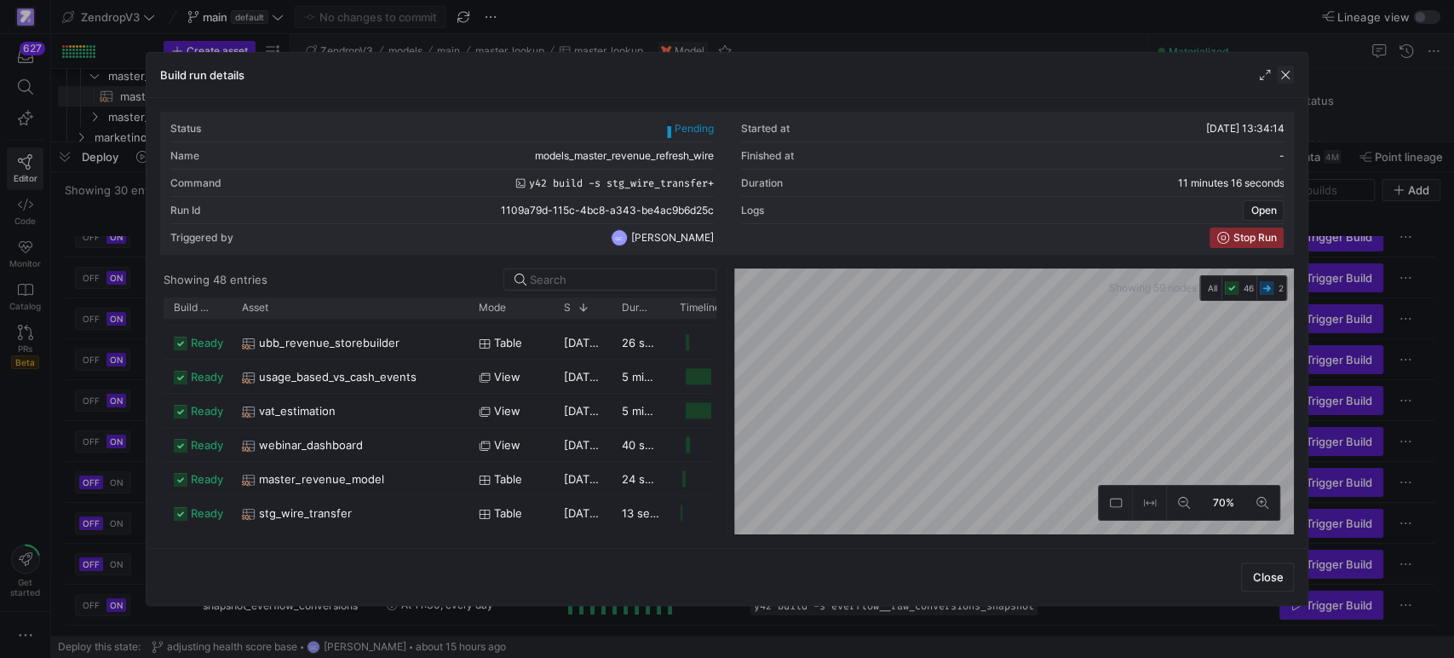
click at [1285, 75] on span "button" at bounding box center [1285, 74] width 17 height 17
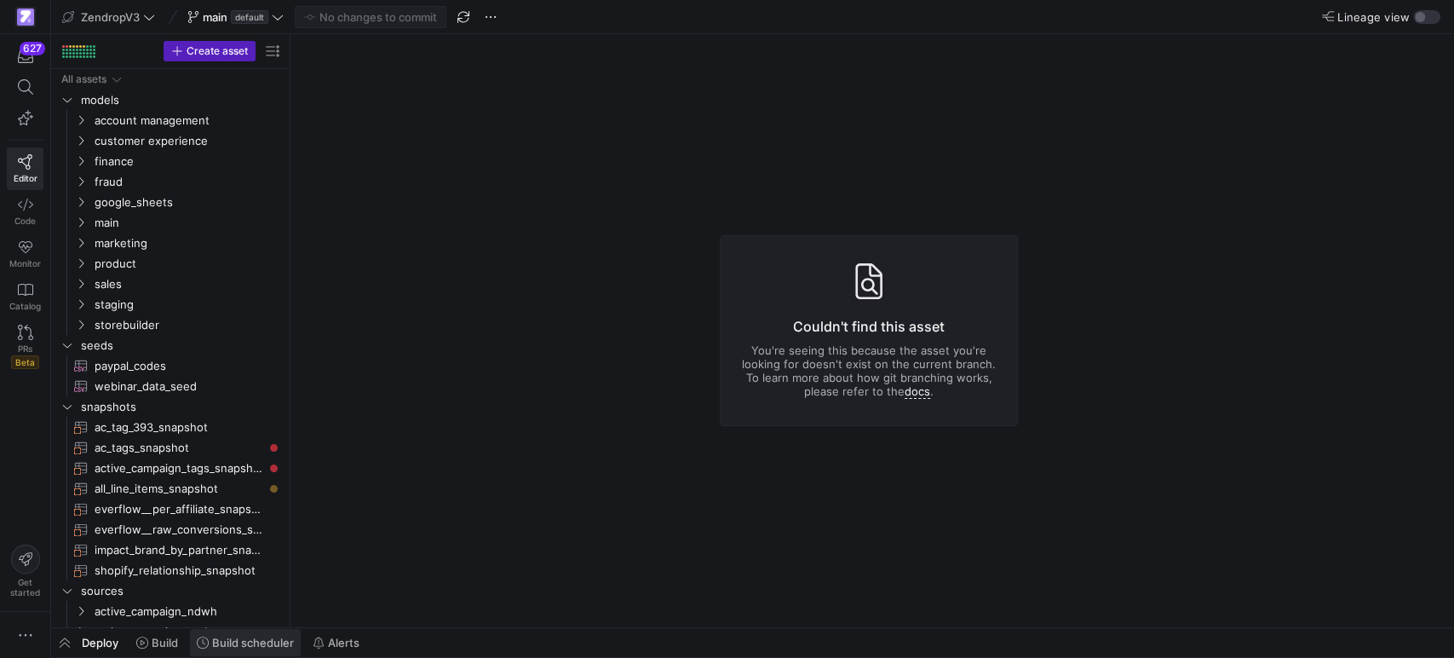
click at [228, 655] on span at bounding box center [245, 642] width 111 height 27
click at [264, 636] on div "Deploy Build Build scheduler Alerts" at bounding box center [752, 643] width 1403 height 30
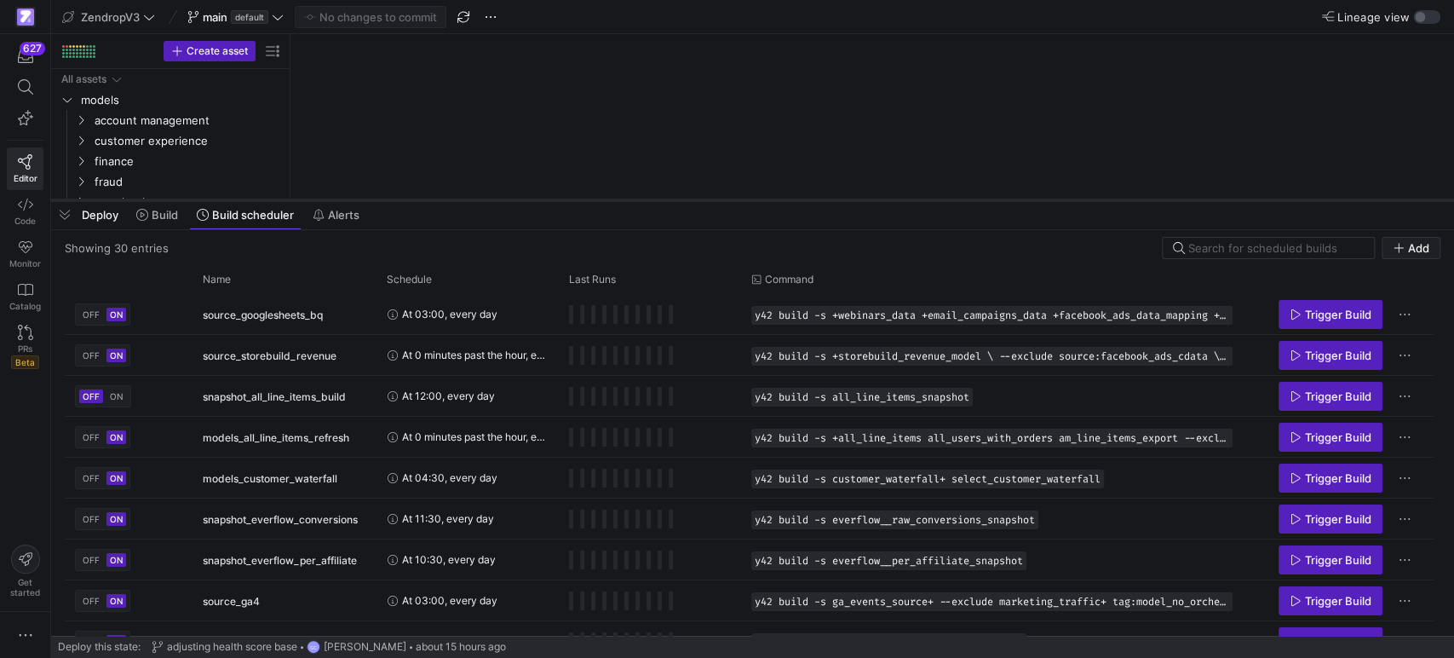
drag, startPoint x: 434, startPoint y: 349, endPoint x: 499, endPoint y: 162, distance: 198.3
click at [499, 197] on div at bounding box center [752, 200] width 1403 height 7
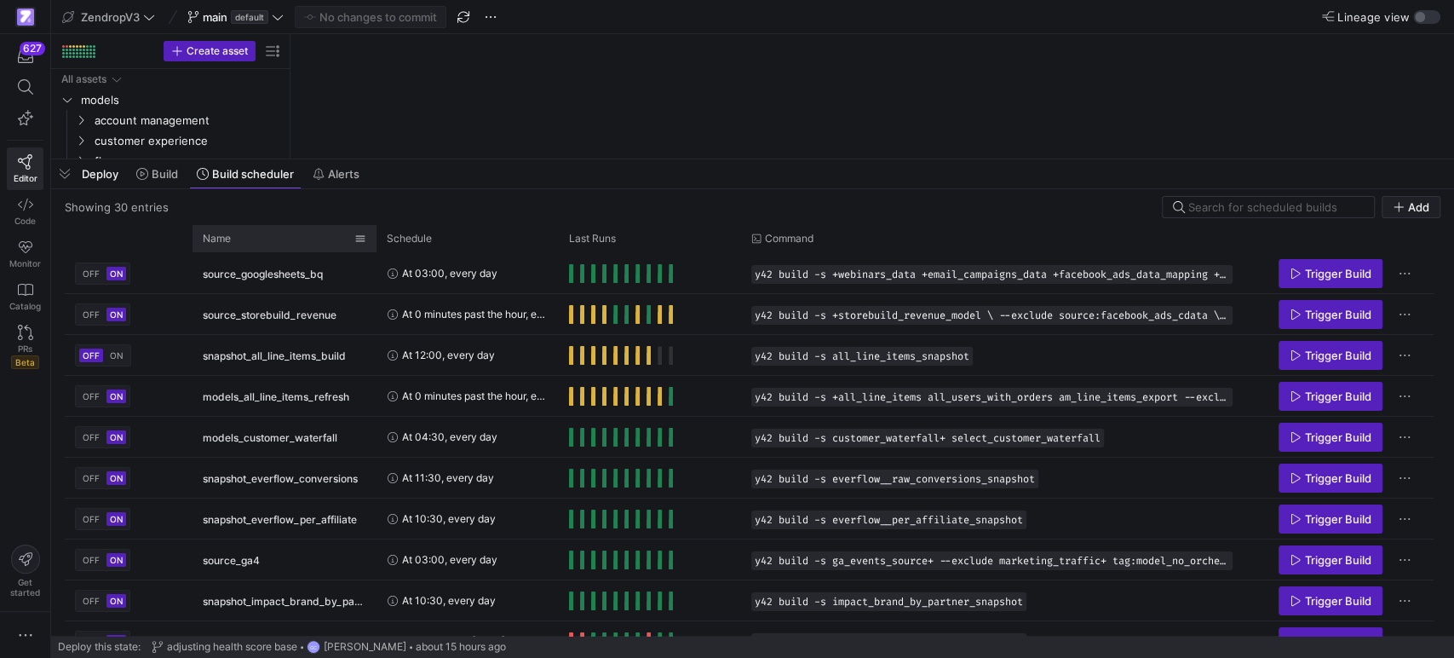
click at [282, 240] on div "Name" at bounding box center [279, 238] width 152 height 19
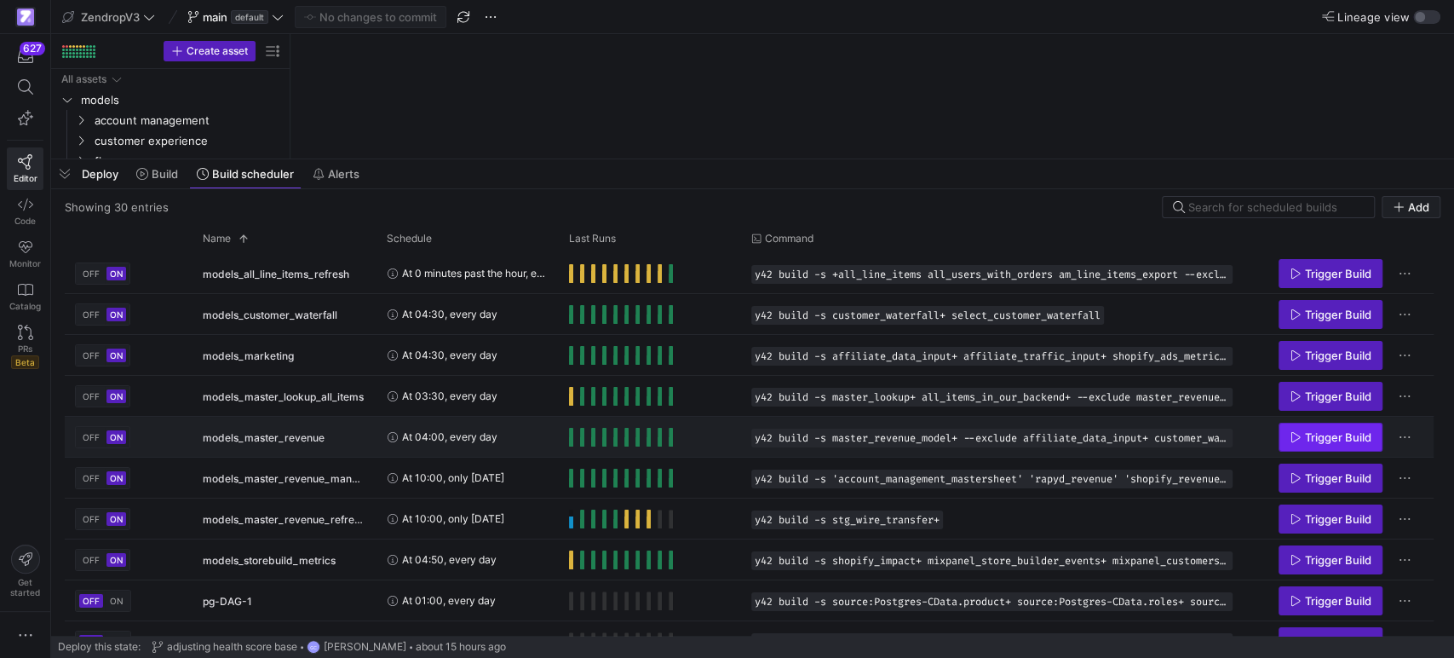
click at [1337, 438] on span "Trigger Build" at bounding box center [1338, 437] width 66 height 14
